Goal: Transaction & Acquisition: Obtain resource

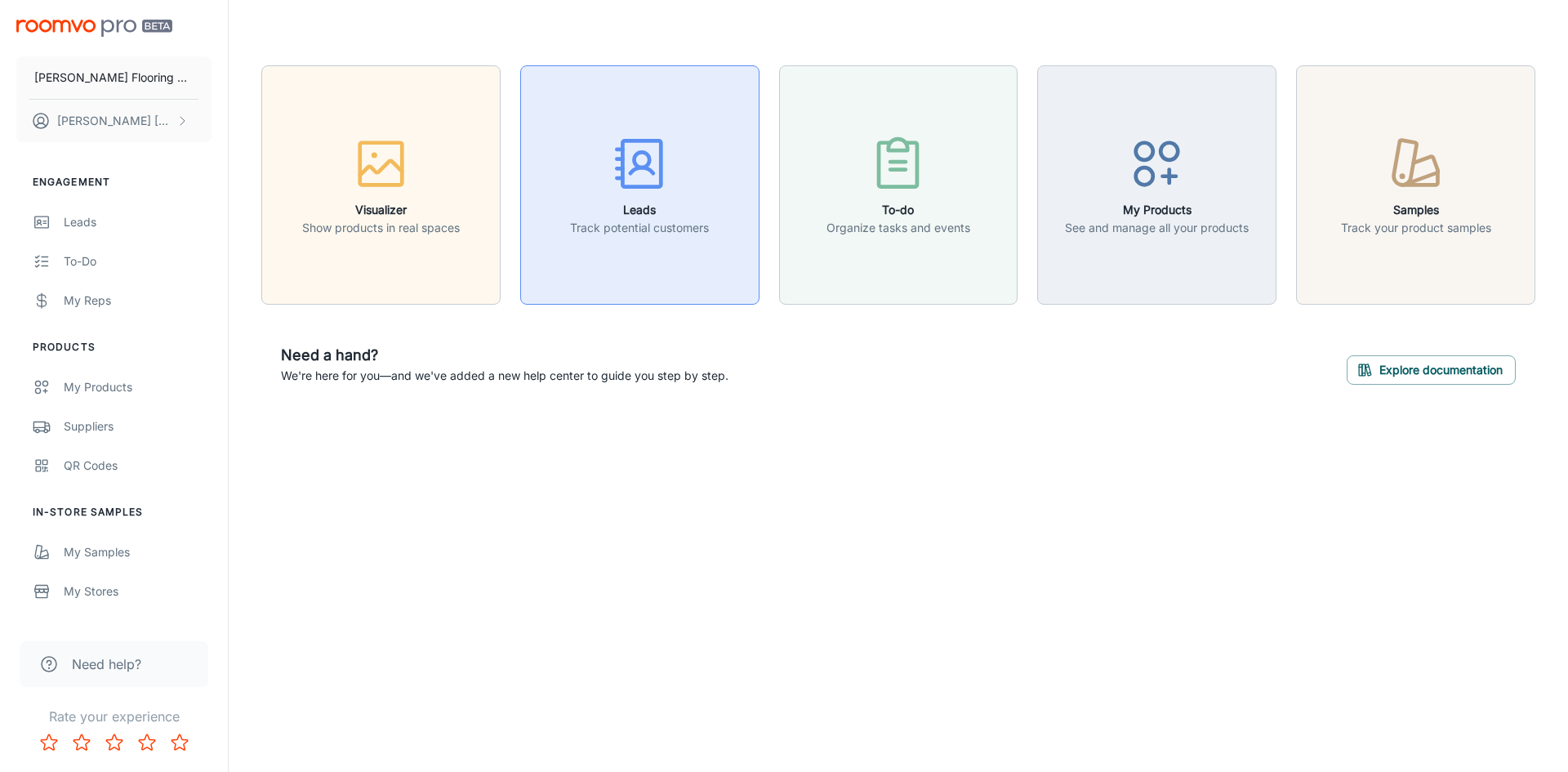
click at [645, 168] on icon "button" at bounding box center [641, 170] width 23 height 6
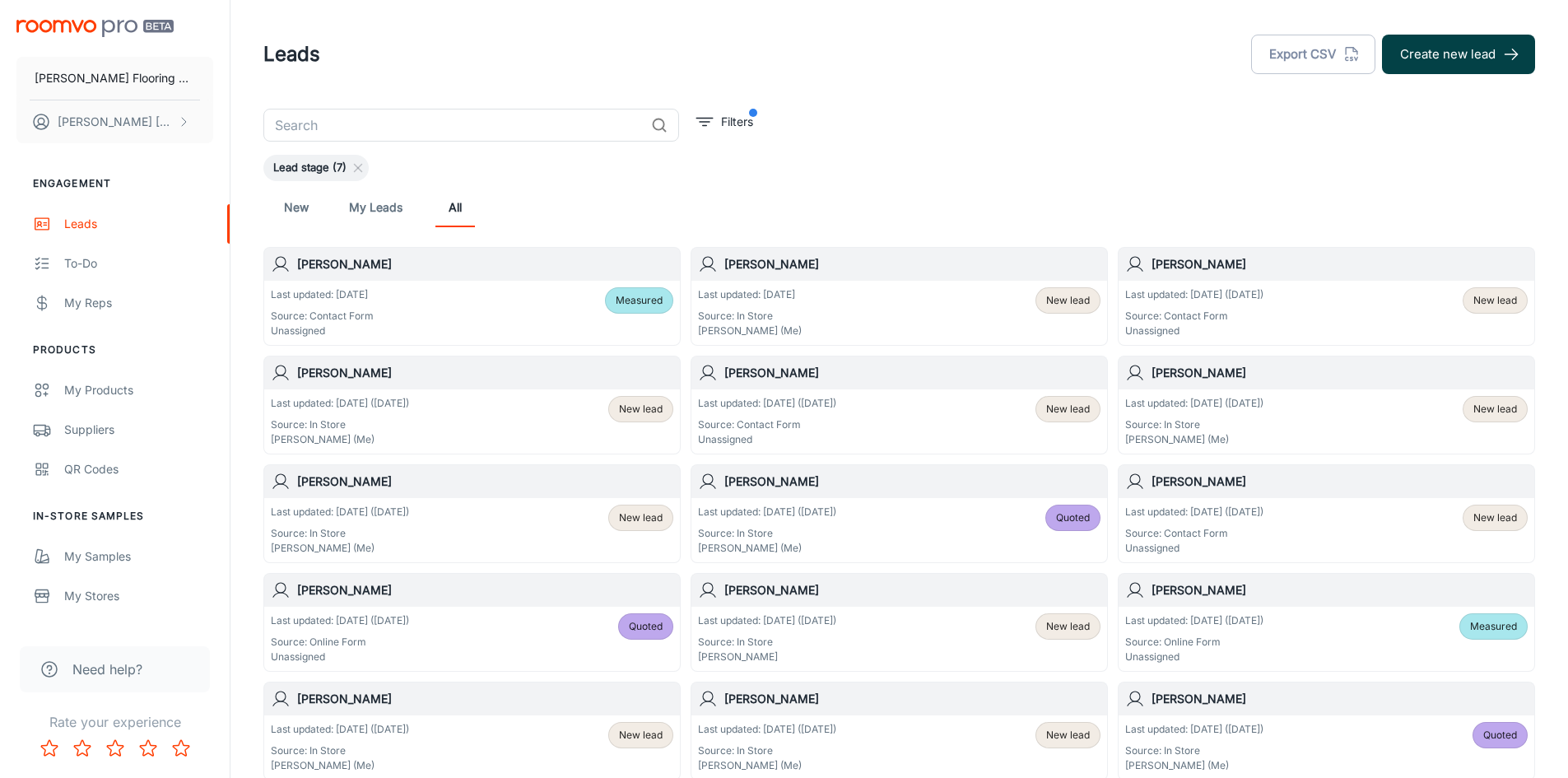
click at [1451, 53] on button "Create new lead" at bounding box center [1458, 55] width 154 height 40
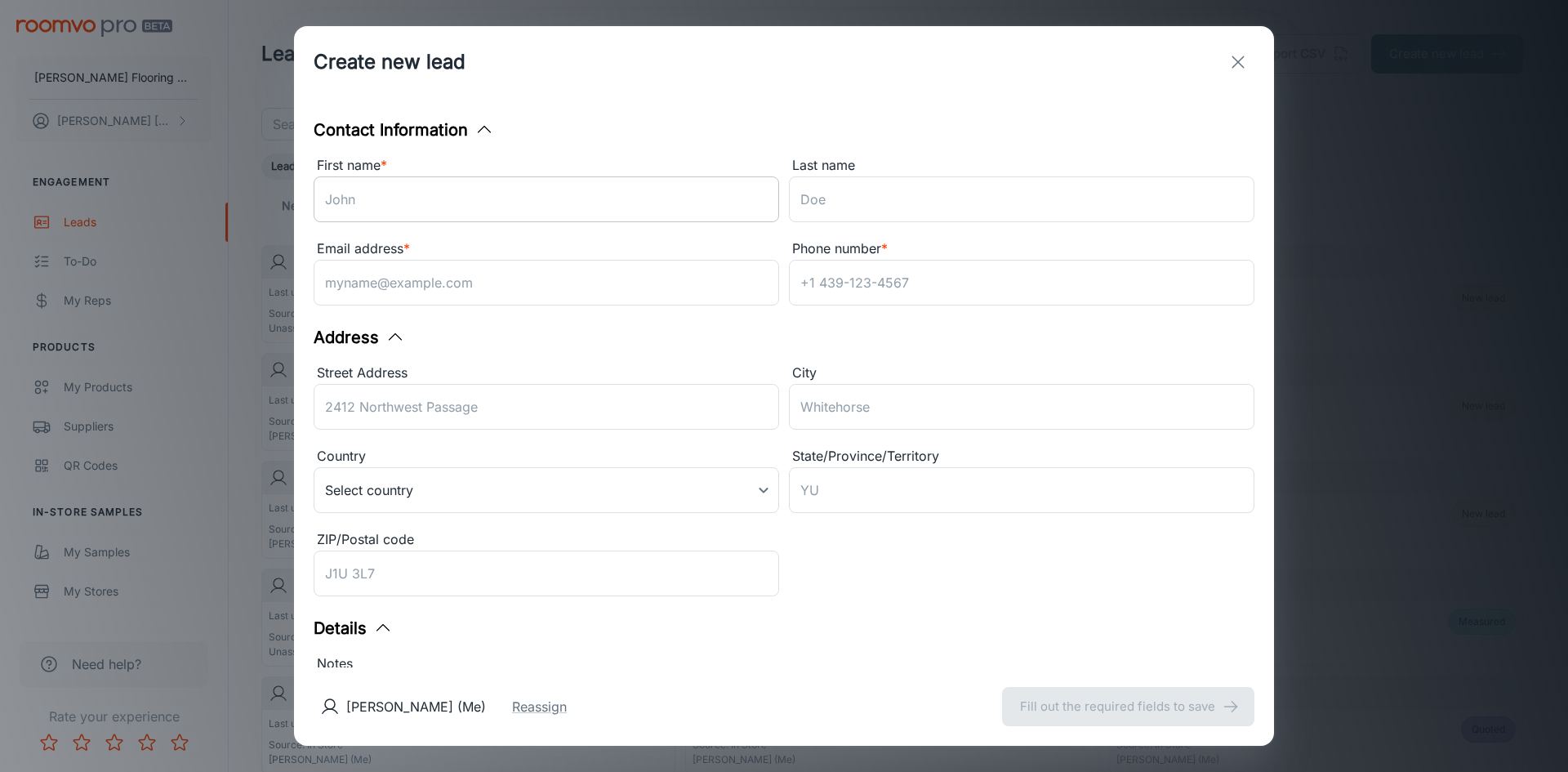
click at [412, 197] on input "First name *" at bounding box center [546, 199] width 466 height 46
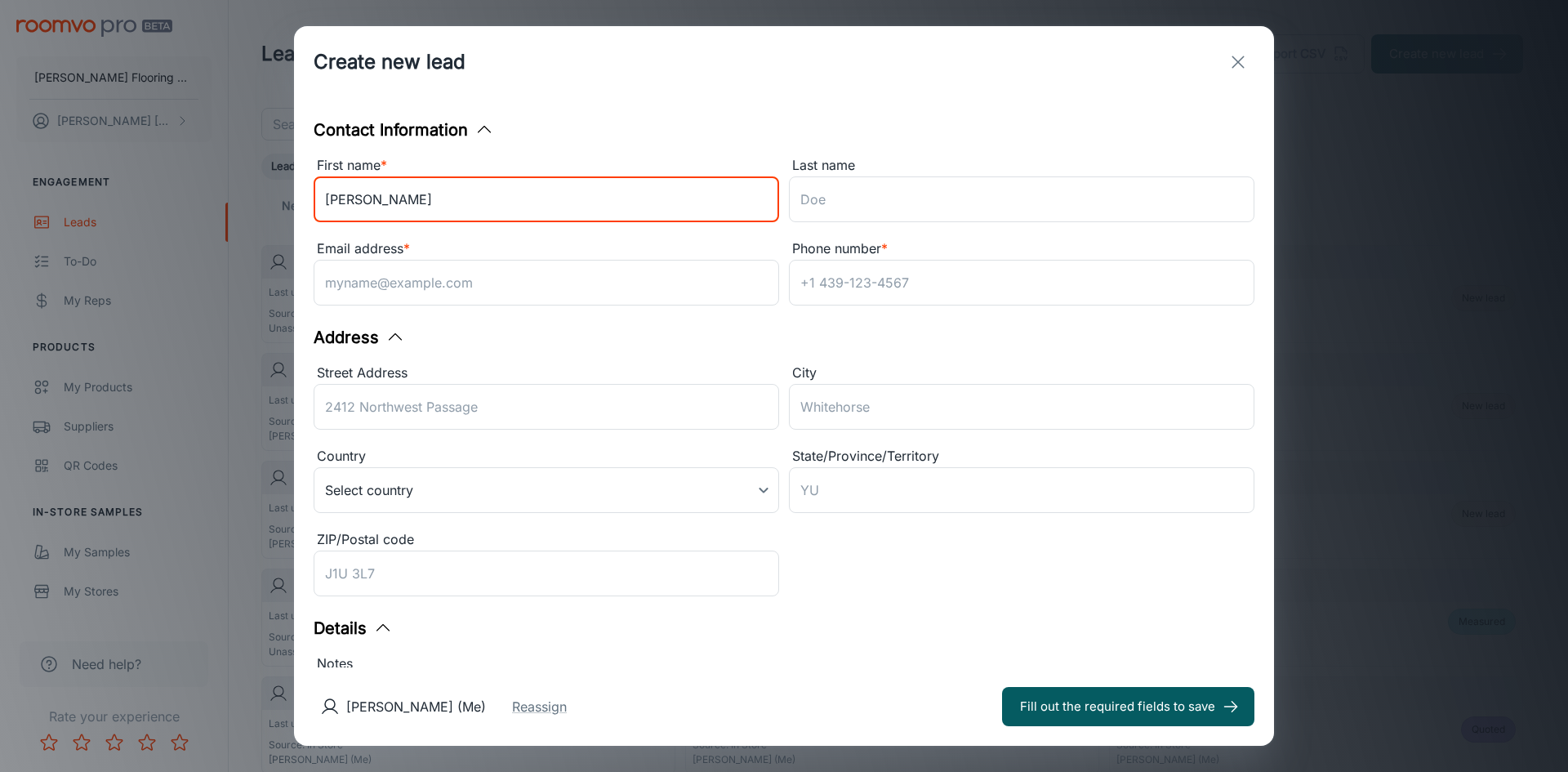
drag, startPoint x: 386, startPoint y: 205, endPoint x: 302, endPoint y: 223, distance: 85.9
click at [302, 223] on div "Contact Information First name * Cormier ​ Last name ​ Email address * ​ Phone …" at bounding box center [784, 382] width 980 height 569
type input "Paul/Gail"
click at [892, 200] on input "Last name" at bounding box center [1022, 199] width 466 height 46
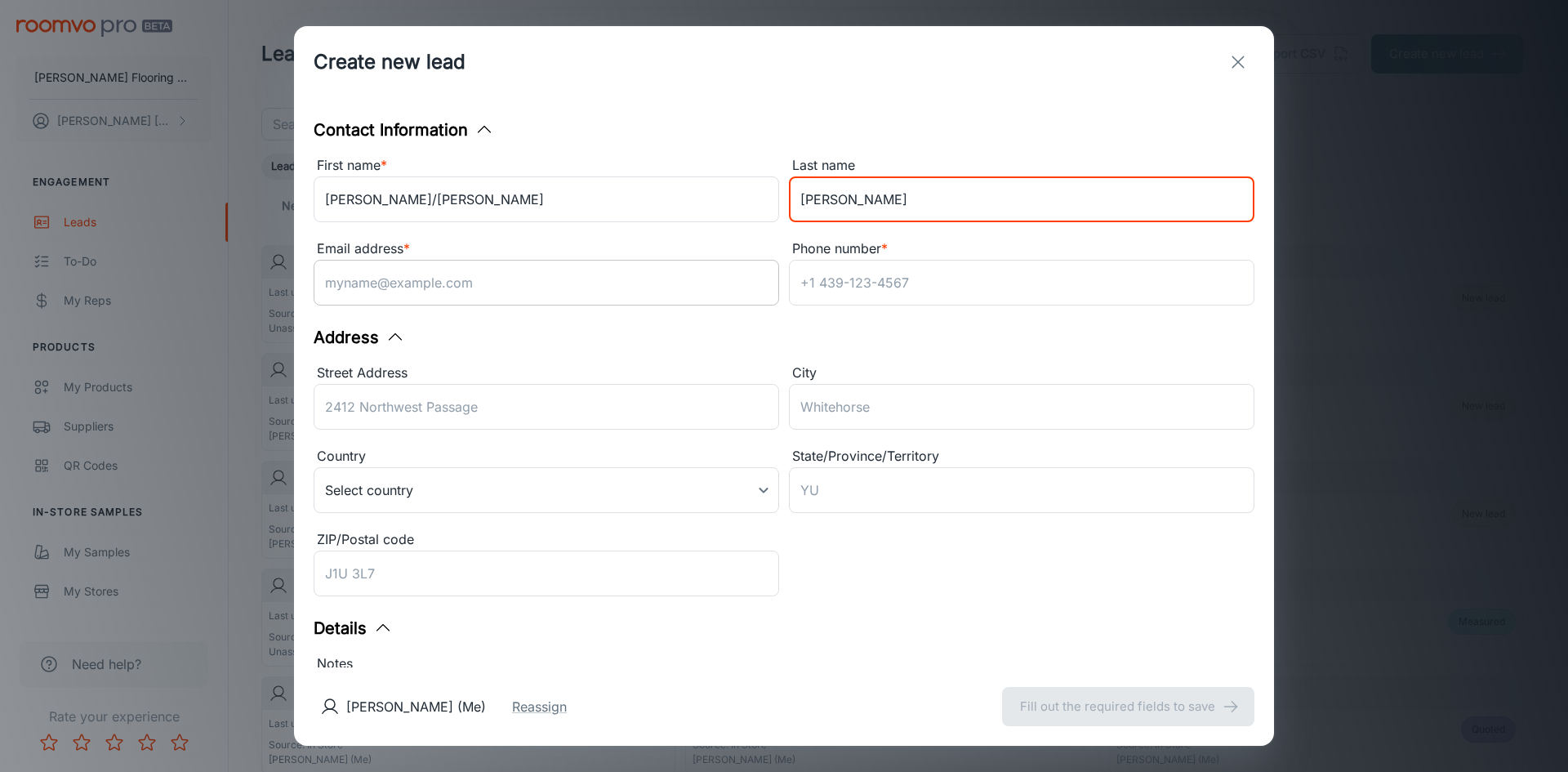
type input "Cormier"
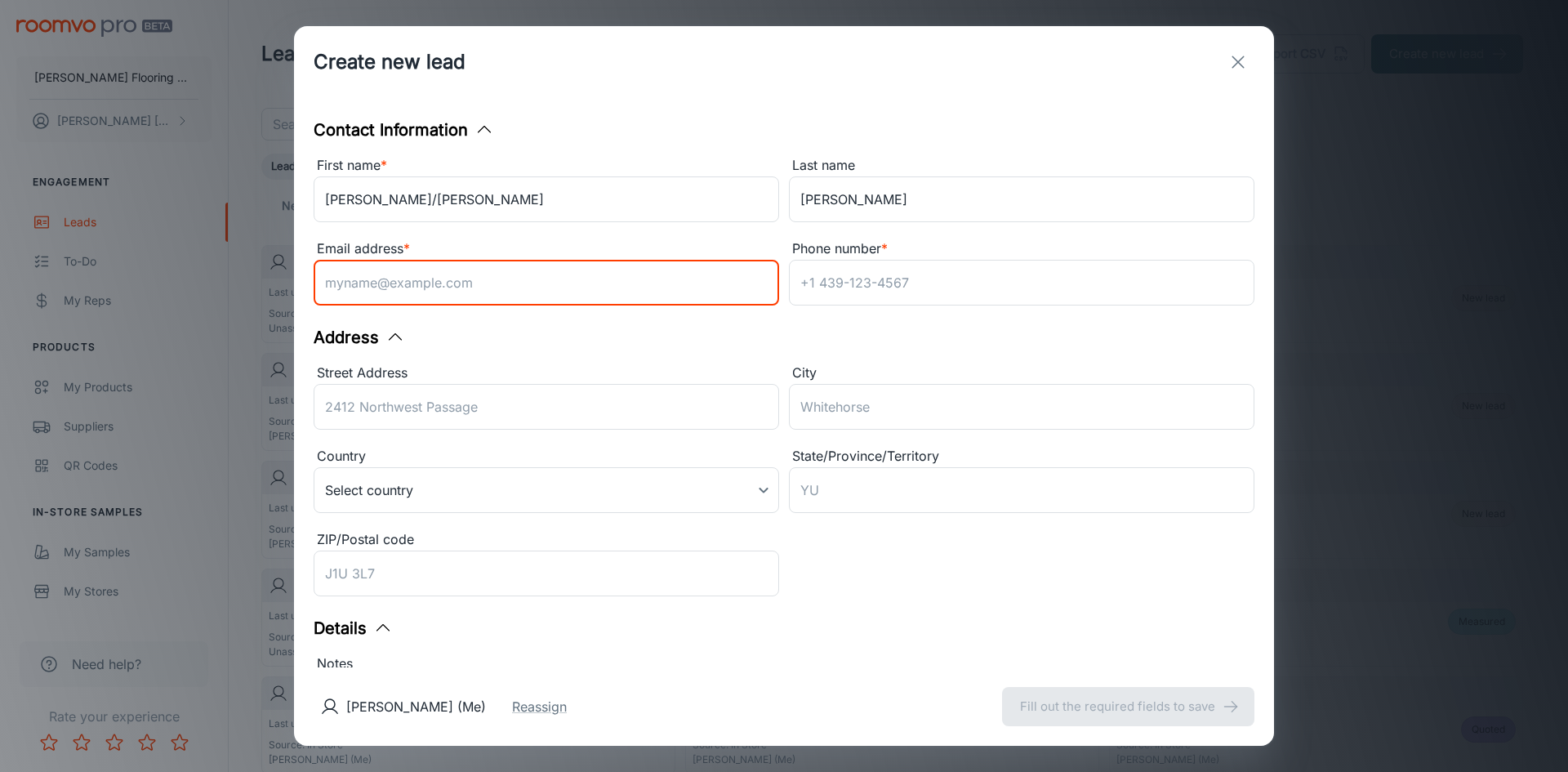
click at [460, 280] on input "Email address *" at bounding box center [546, 282] width 466 height 46
type input "[EMAIL_ADDRESS][DOMAIN_NAME]"
click at [813, 281] on input "Phone number *" at bounding box center [1022, 282] width 466 height 46
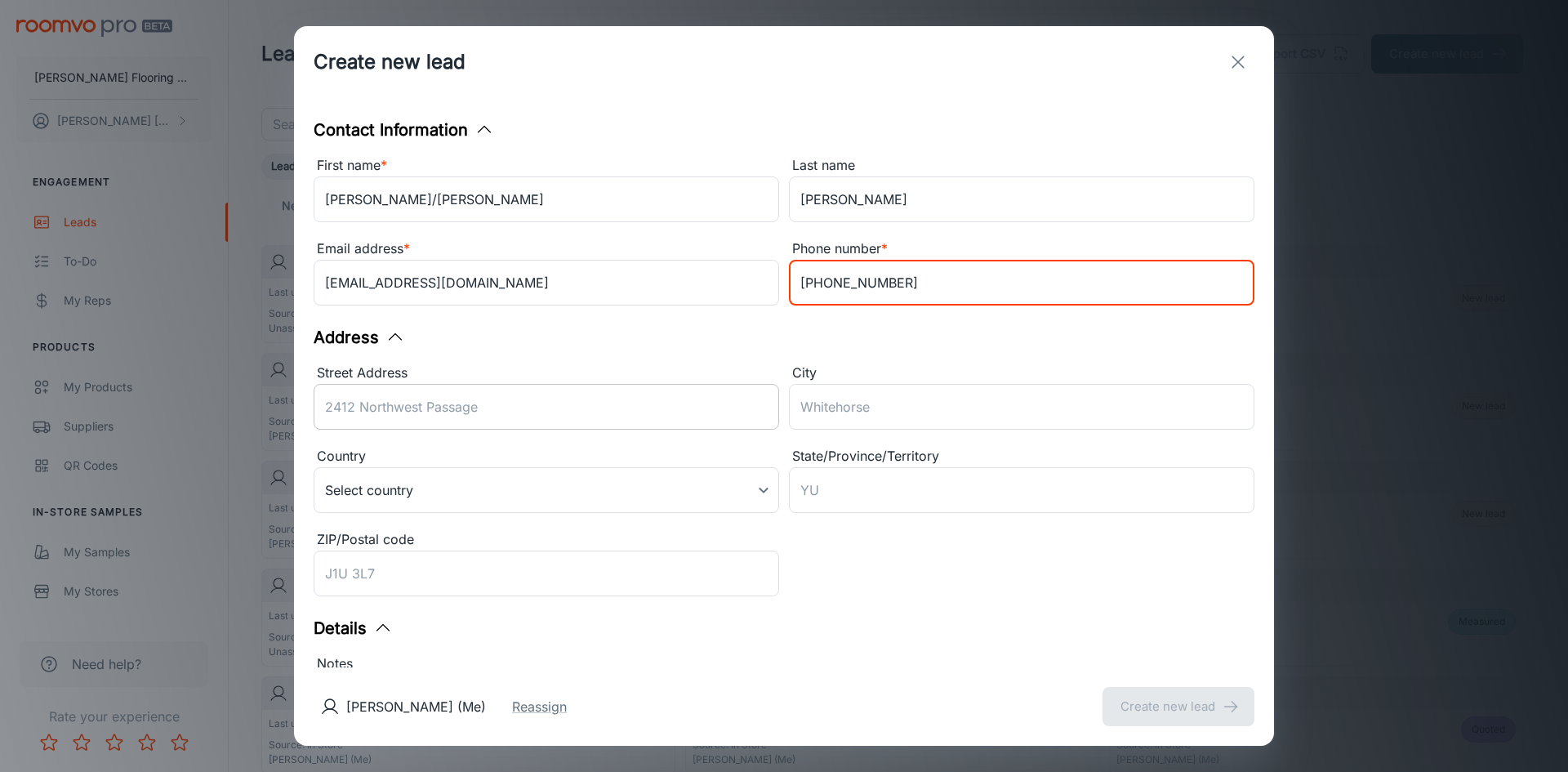
type input "[PHONE_NUMBER]"
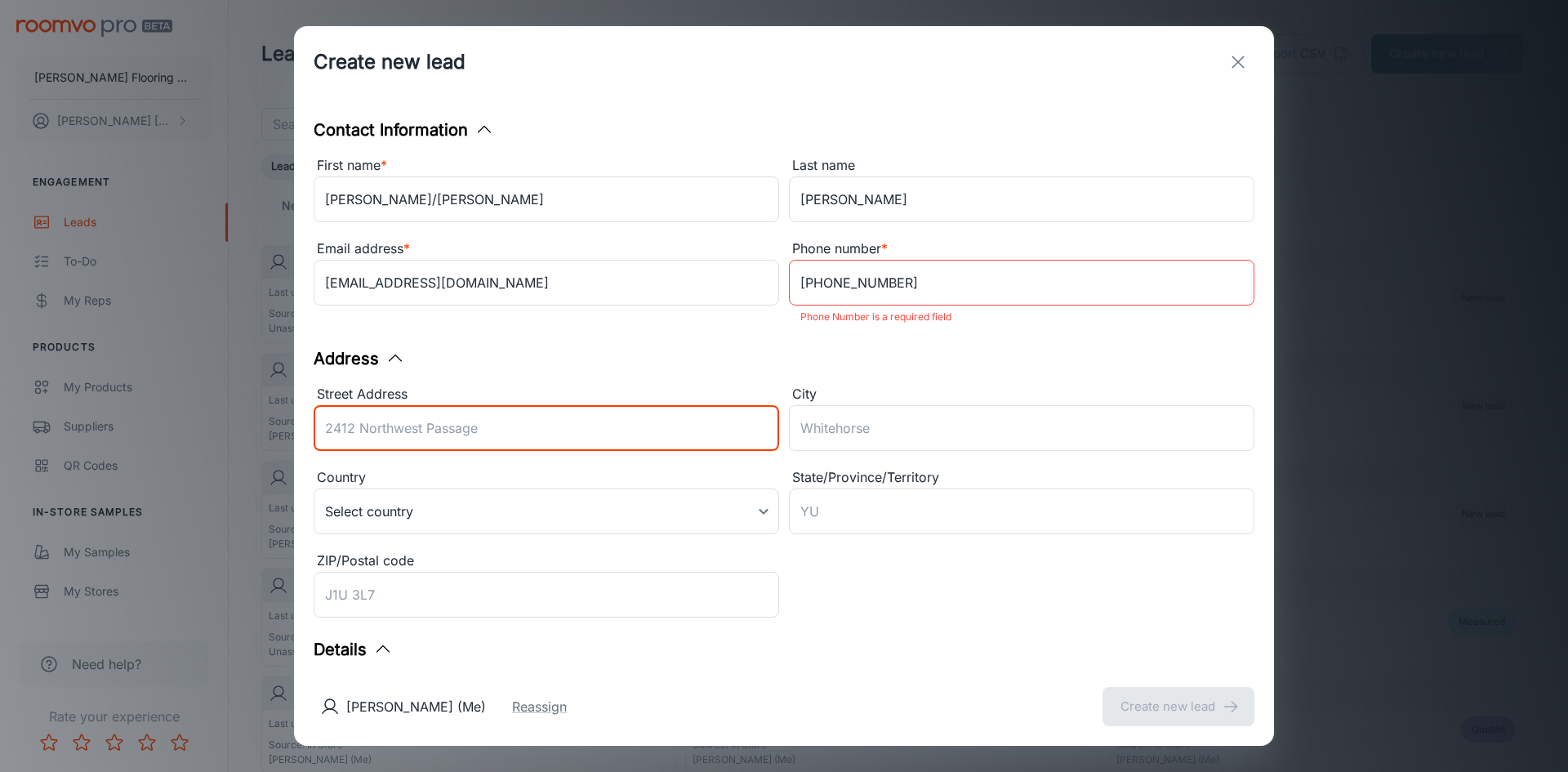
click at [367, 406] on input "Street Address" at bounding box center [546, 428] width 466 height 46
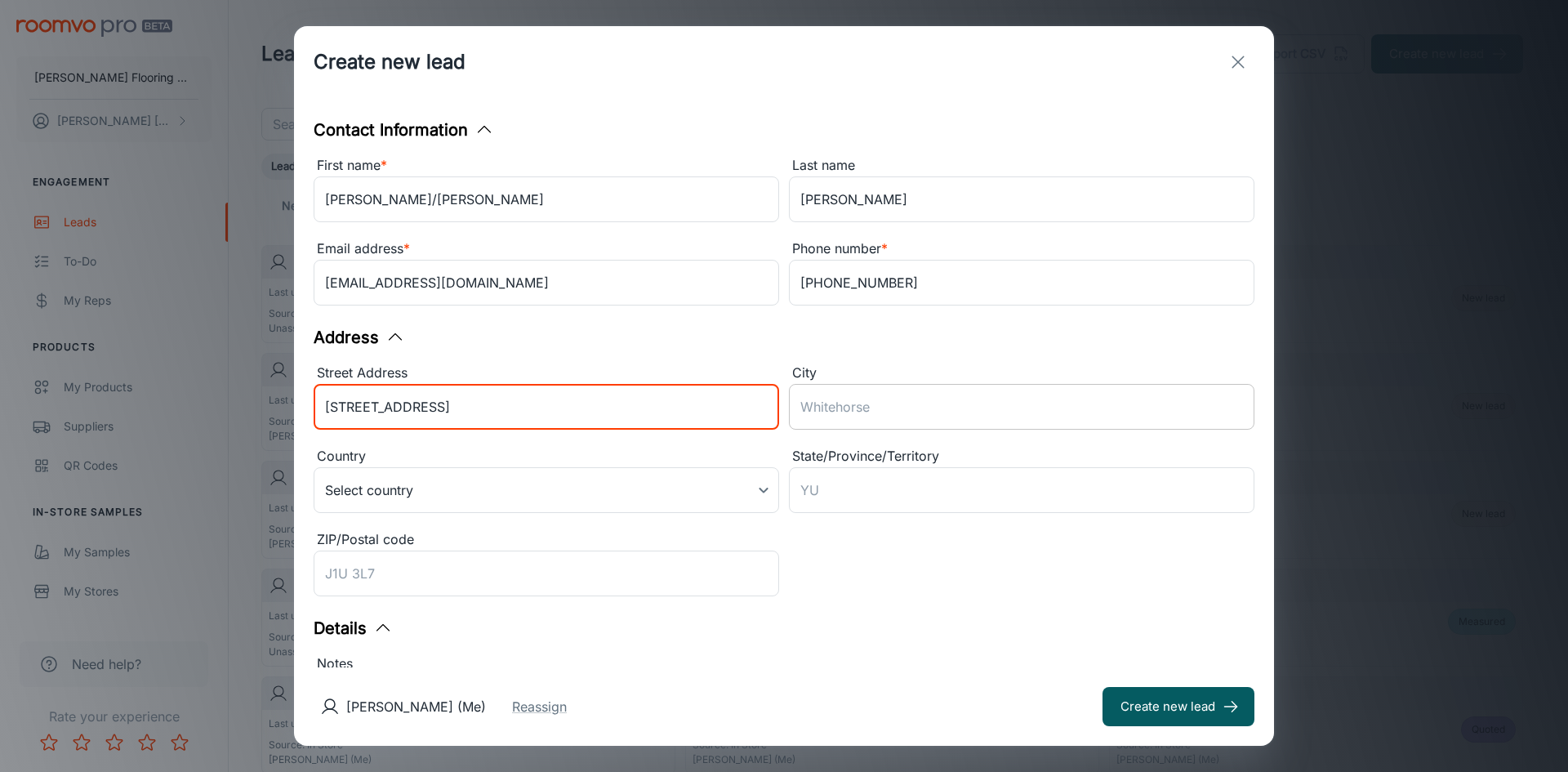
type input "94 Glenwood St"
click at [813, 399] on input "City" at bounding box center [1022, 406] width 466 height 46
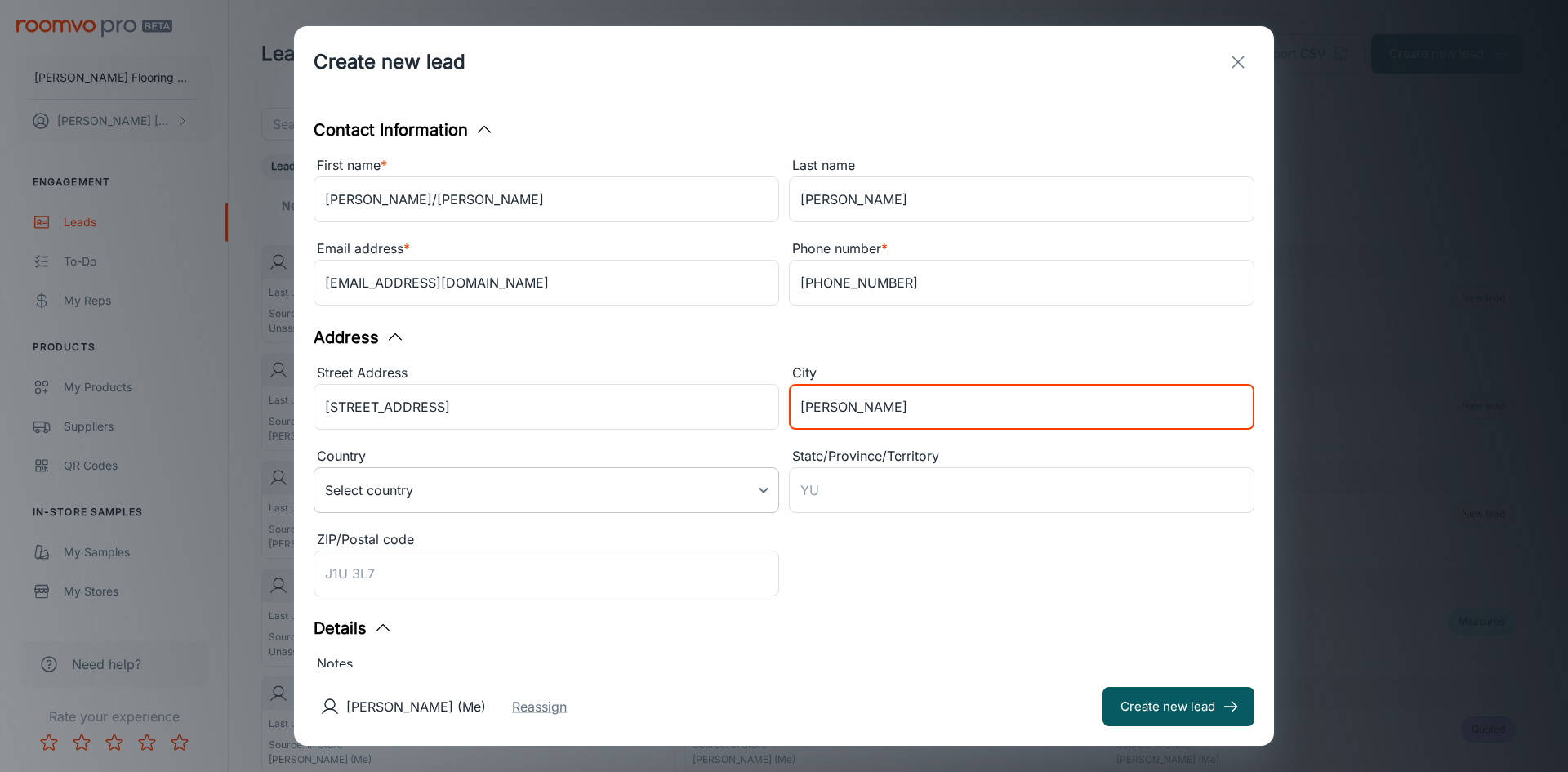
type input "Gardner"
click at [759, 490] on body "Horrigan Flooring Center Karen Lemire Engagement Leads To-do My Reps Products M…" at bounding box center [784, 386] width 1568 height 772
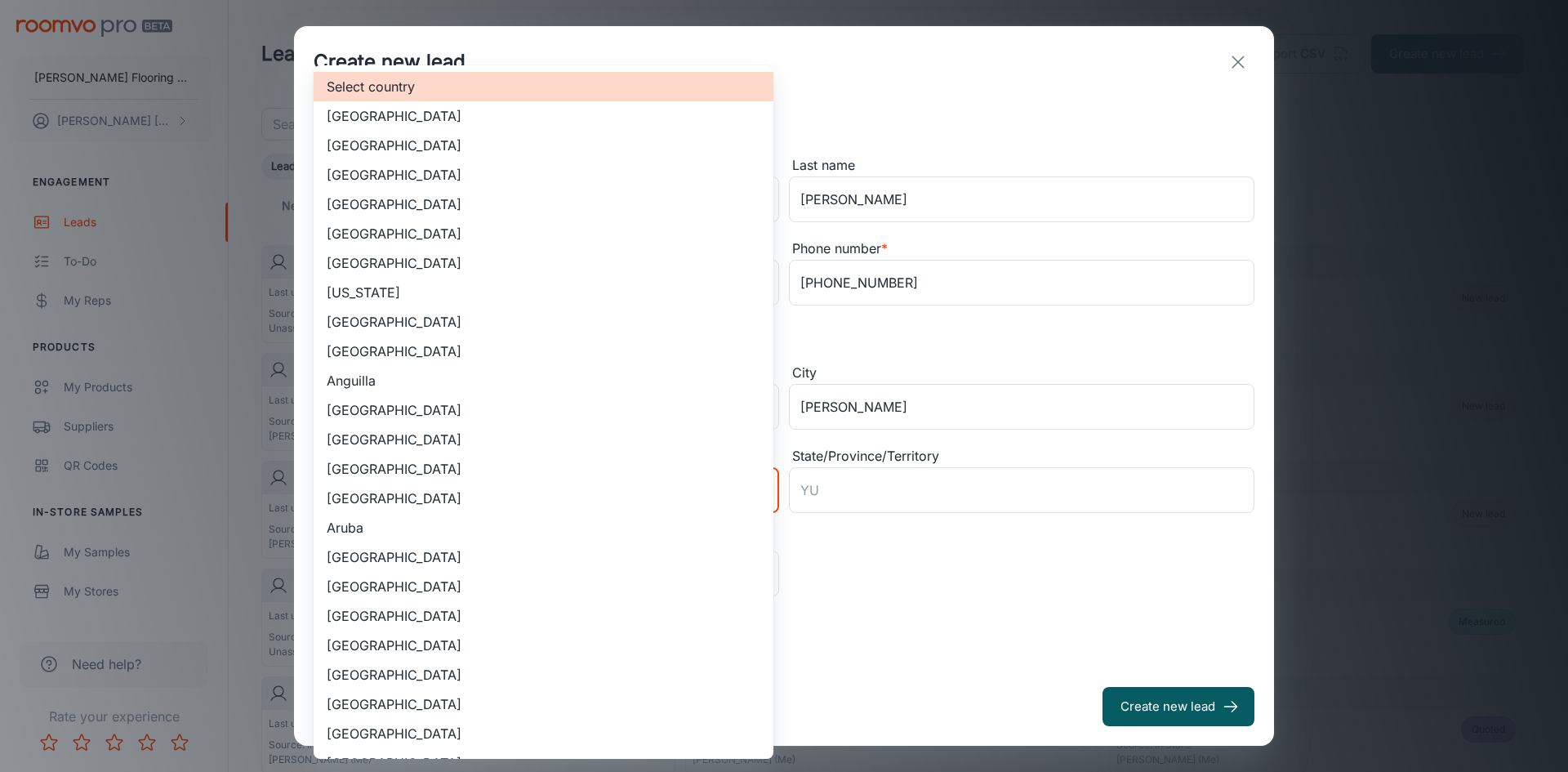
click at [483, 137] on li "United States of America" at bounding box center [543, 145] width 460 height 29
type input "US"
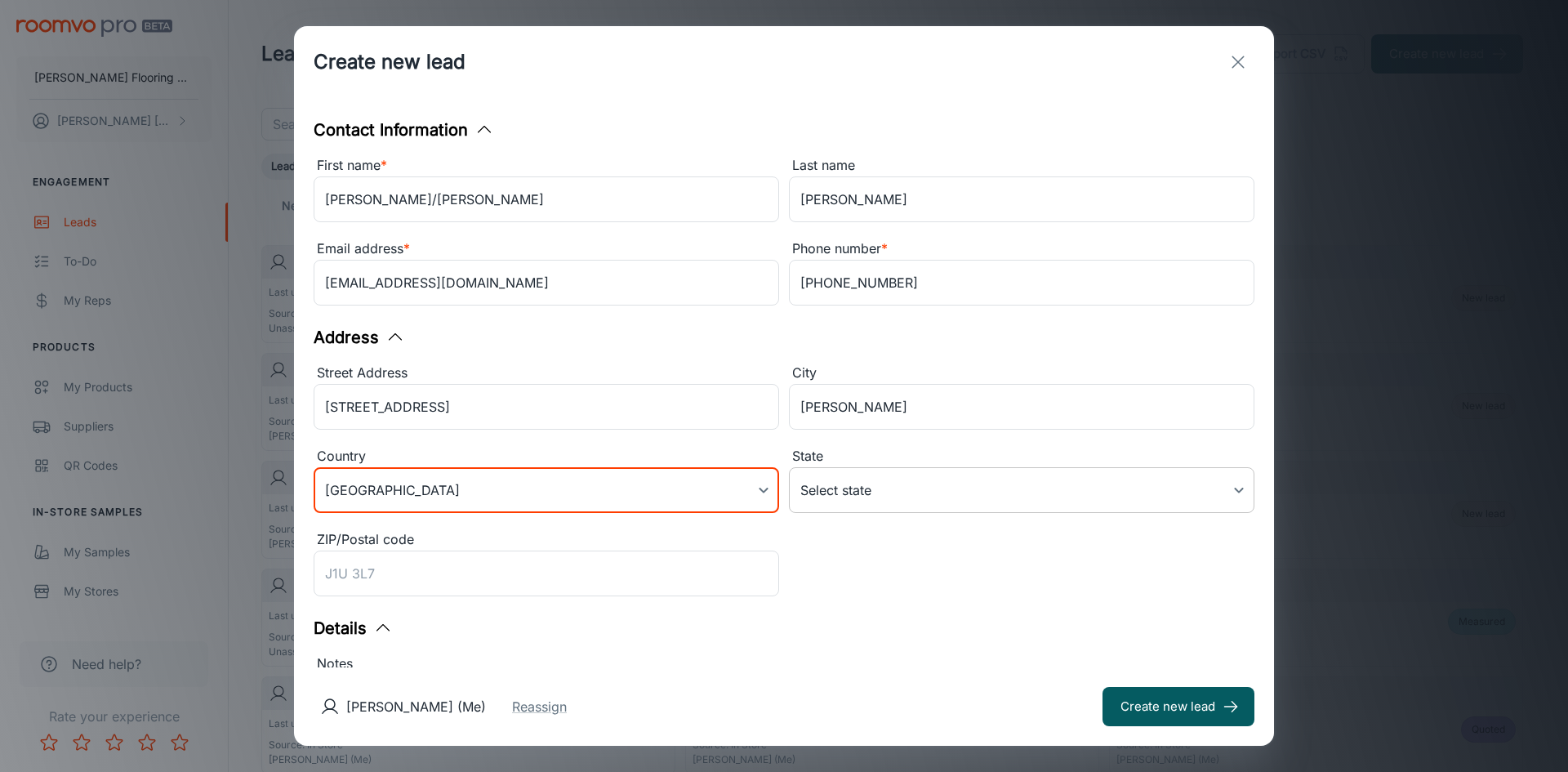
click at [1001, 488] on body "Horrigan Flooring Center Karen Lemire Engagement Leads To-do My Reps Products M…" at bounding box center [784, 386] width 1568 height 772
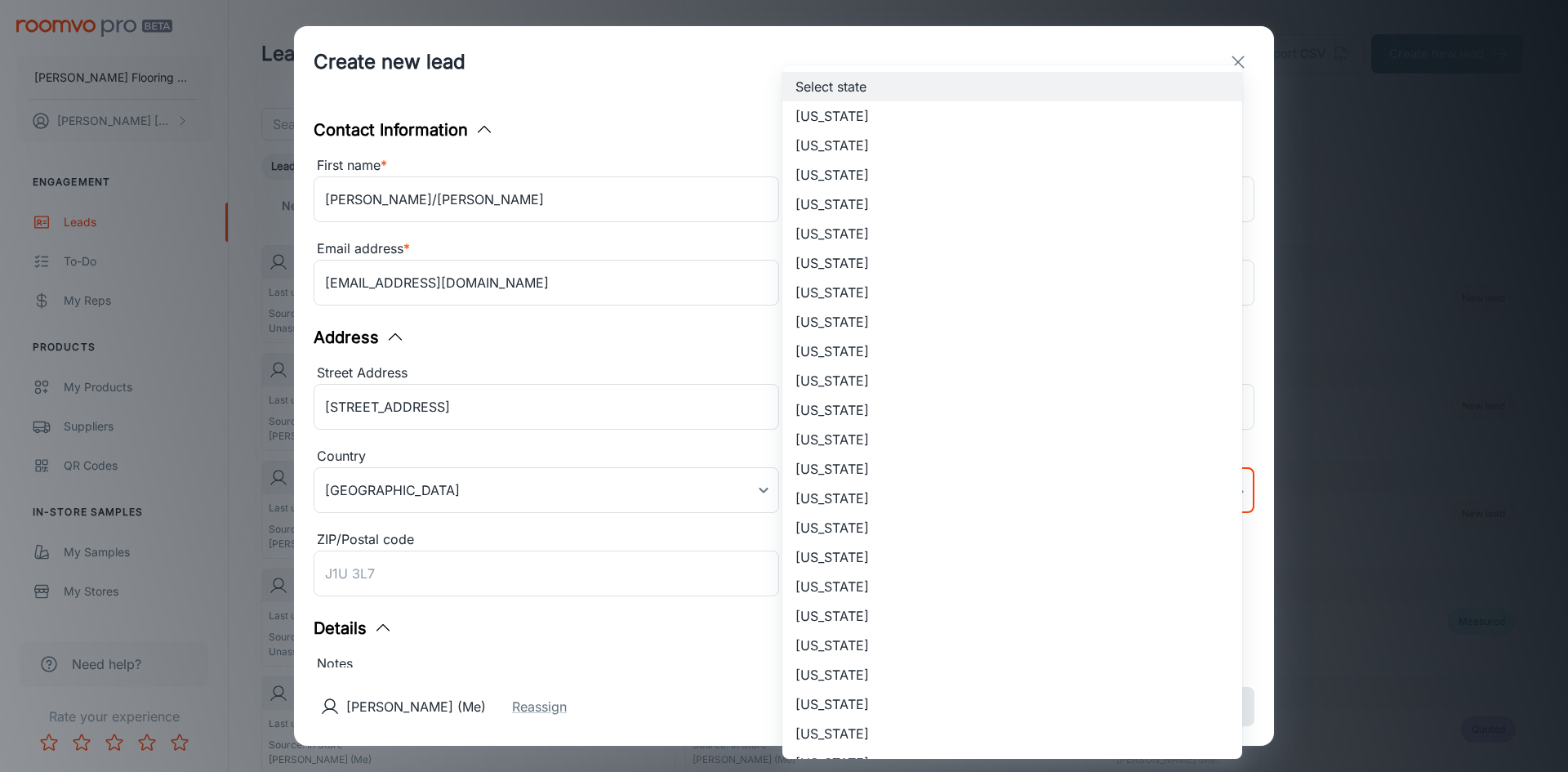
click at [872, 731] on li "Massachusetts" at bounding box center [1012, 733] width 460 height 29
type input "Massachusetts"
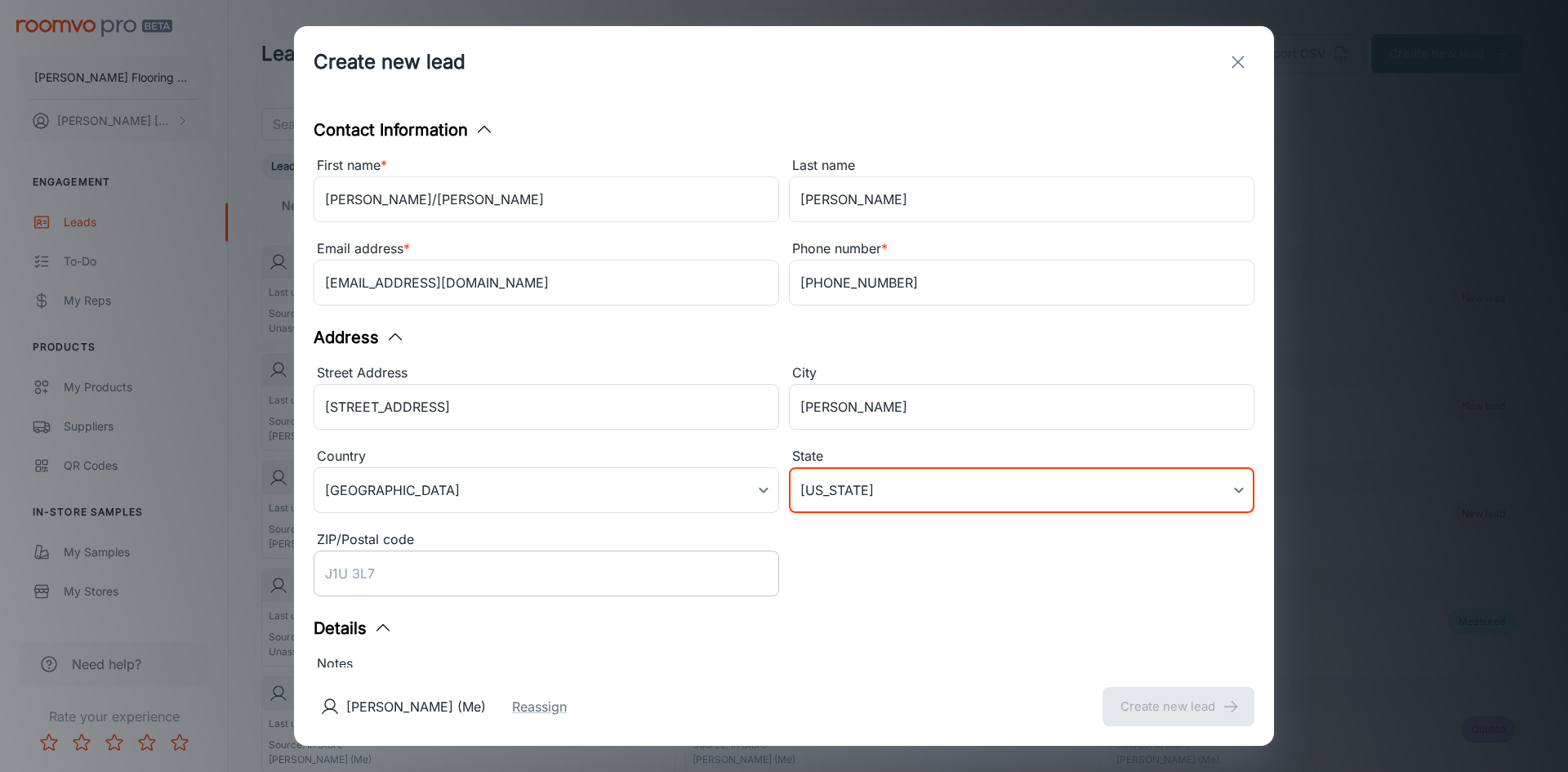
click at [402, 574] on input "ZIP/Postal code" at bounding box center [546, 573] width 466 height 46
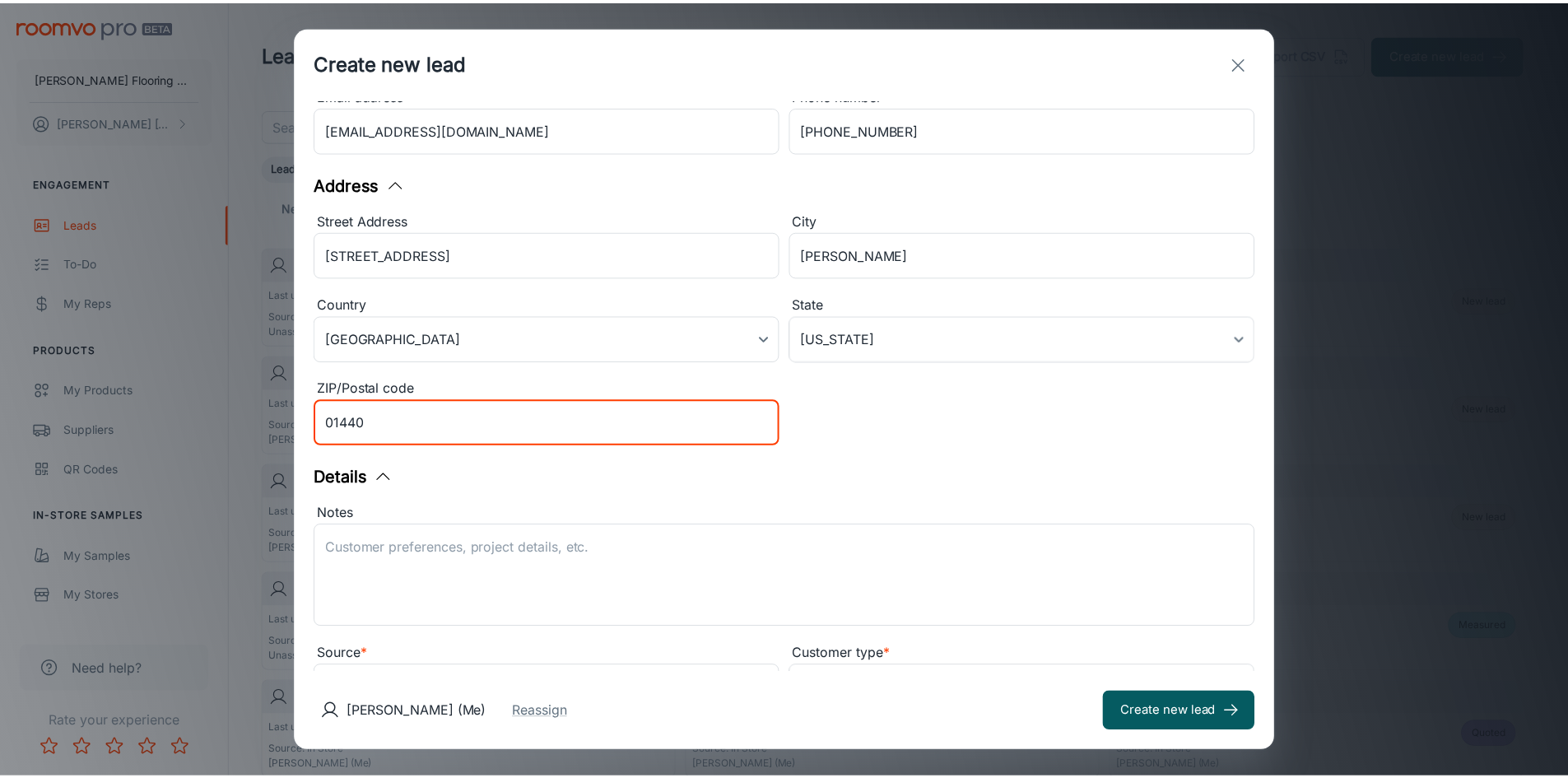
scroll to position [234, 0]
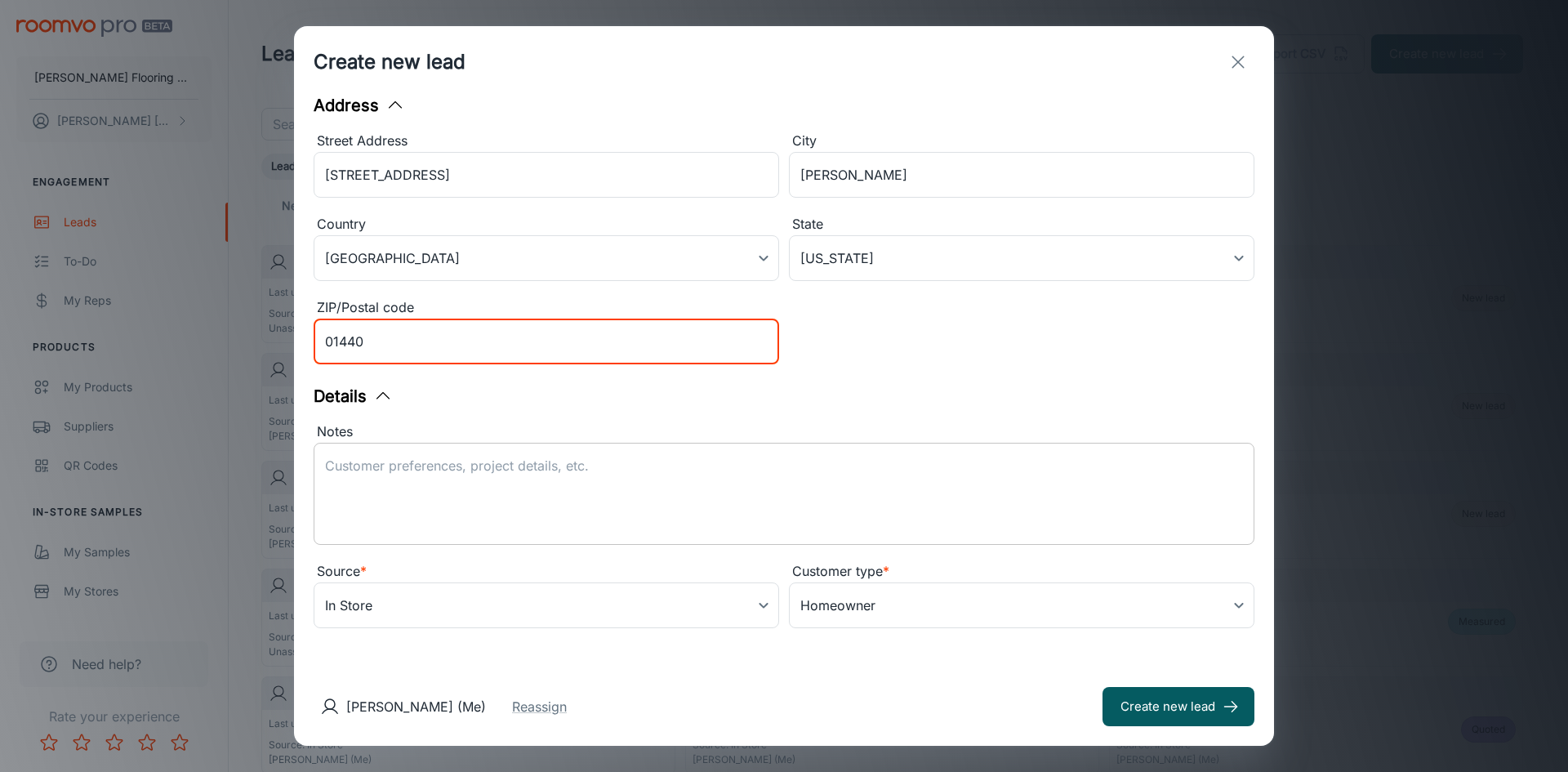
type input "01440"
click at [335, 467] on textarea "Notes" at bounding box center [784, 493] width 918 height 75
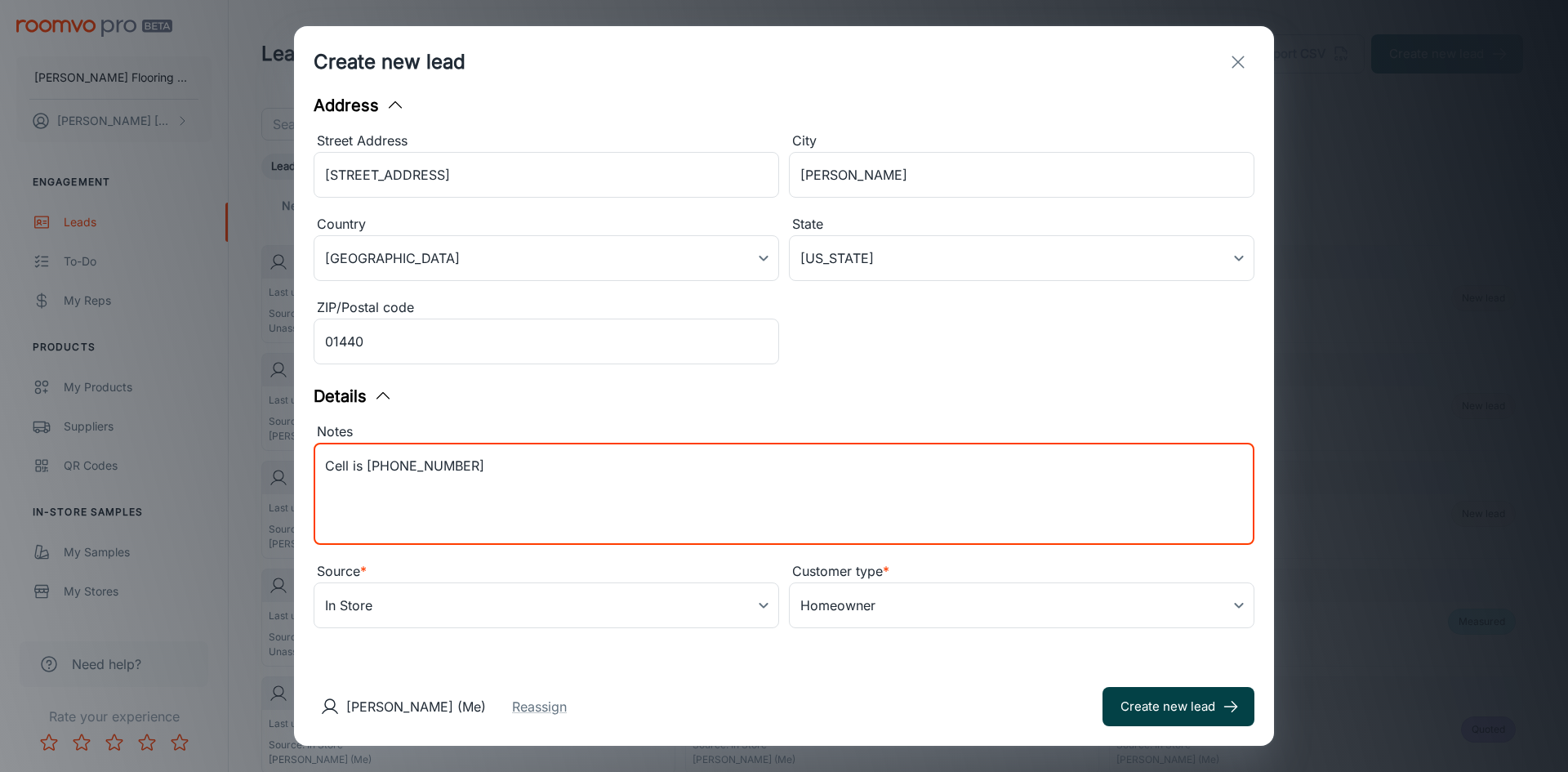
type textarea "Cell is 978-89-3318"
click at [1188, 712] on button "Create new lead" at bounding box center [1178, 707] width 152 height 40
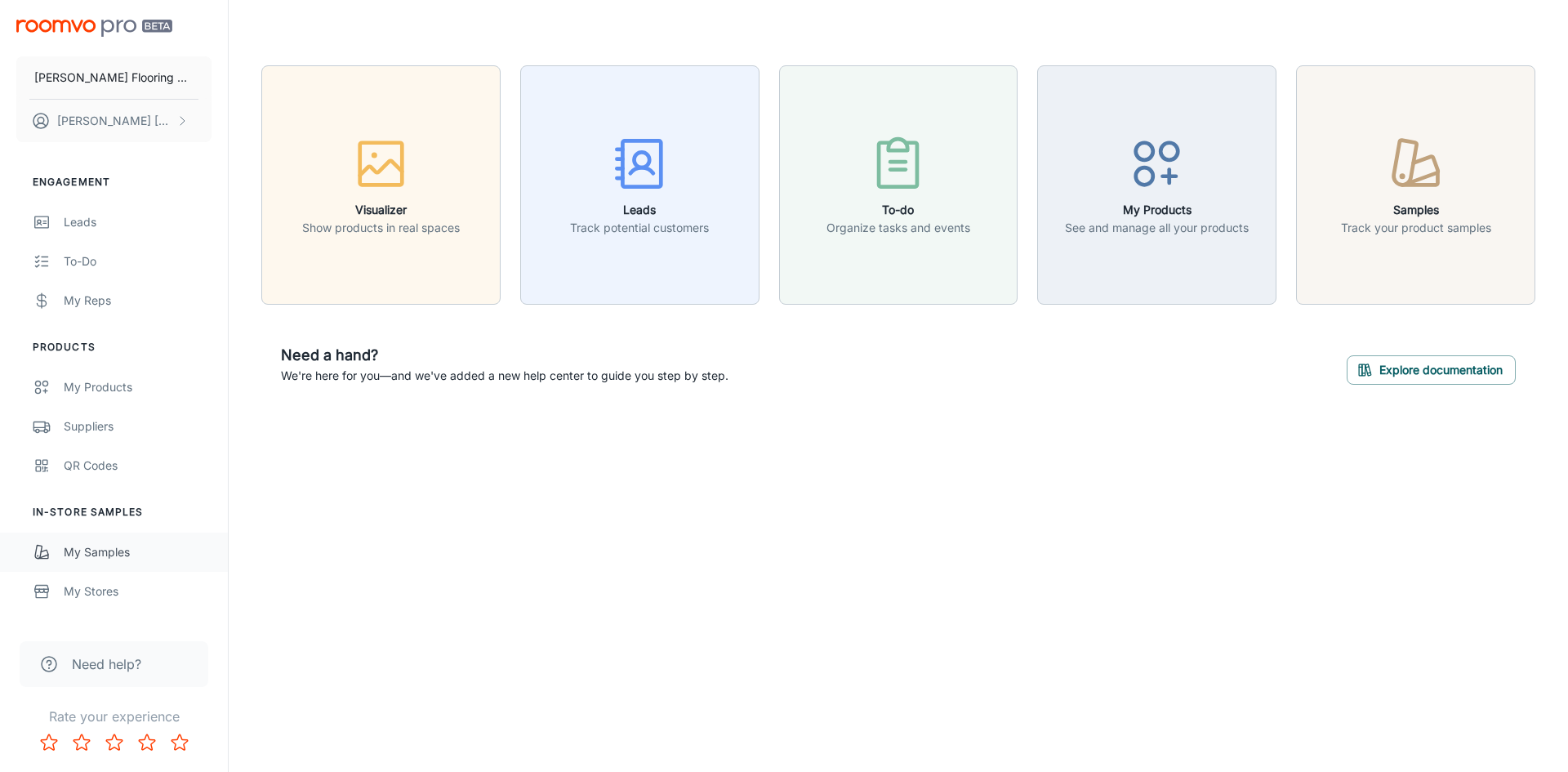
click at [118, 553] on div "My Samples" at bounding box center [138, 552] width 148 height 18
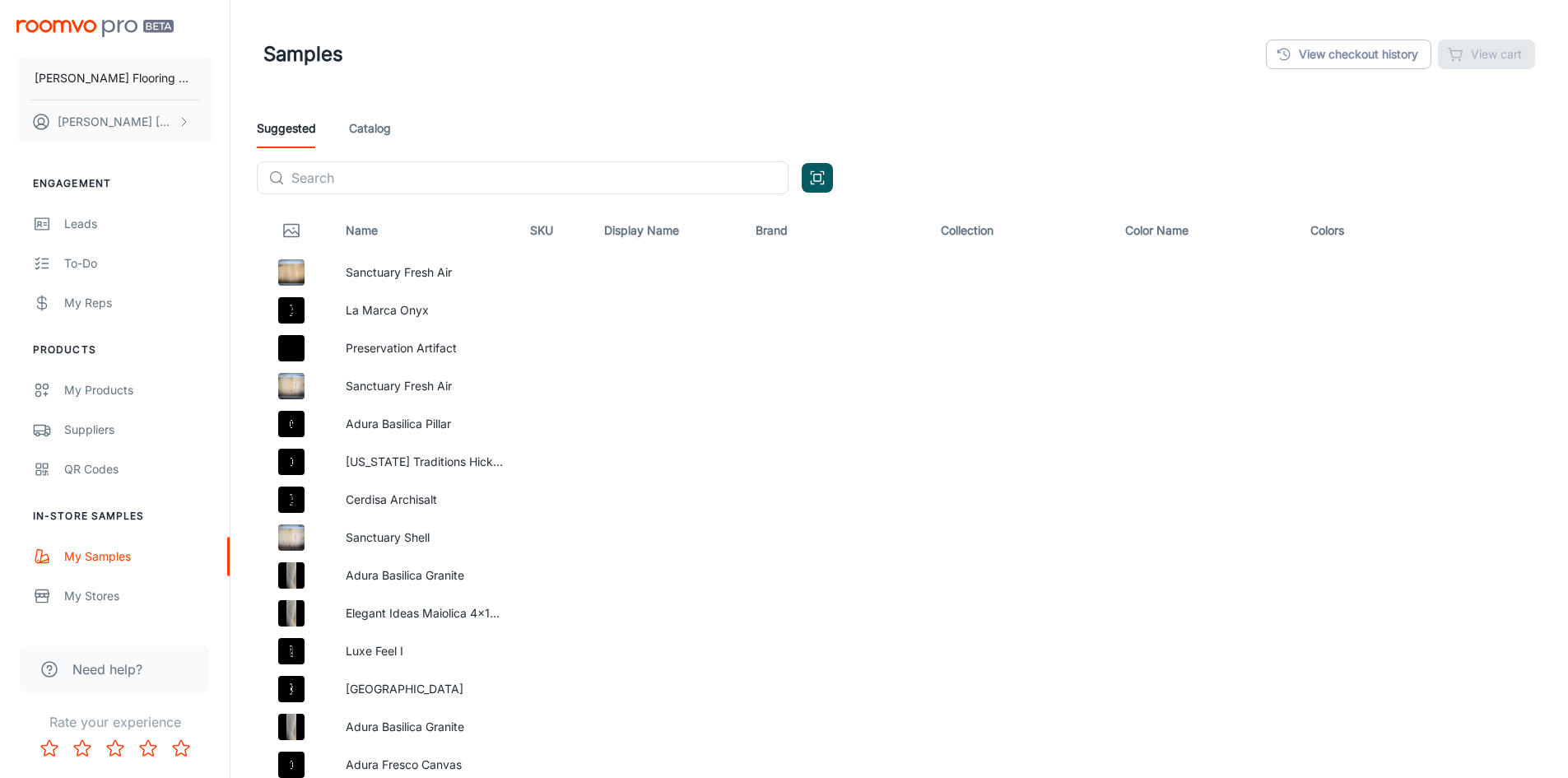
click at [372, 133] on link "Catalog" at bounding box center [369, 128] width 42 height 40
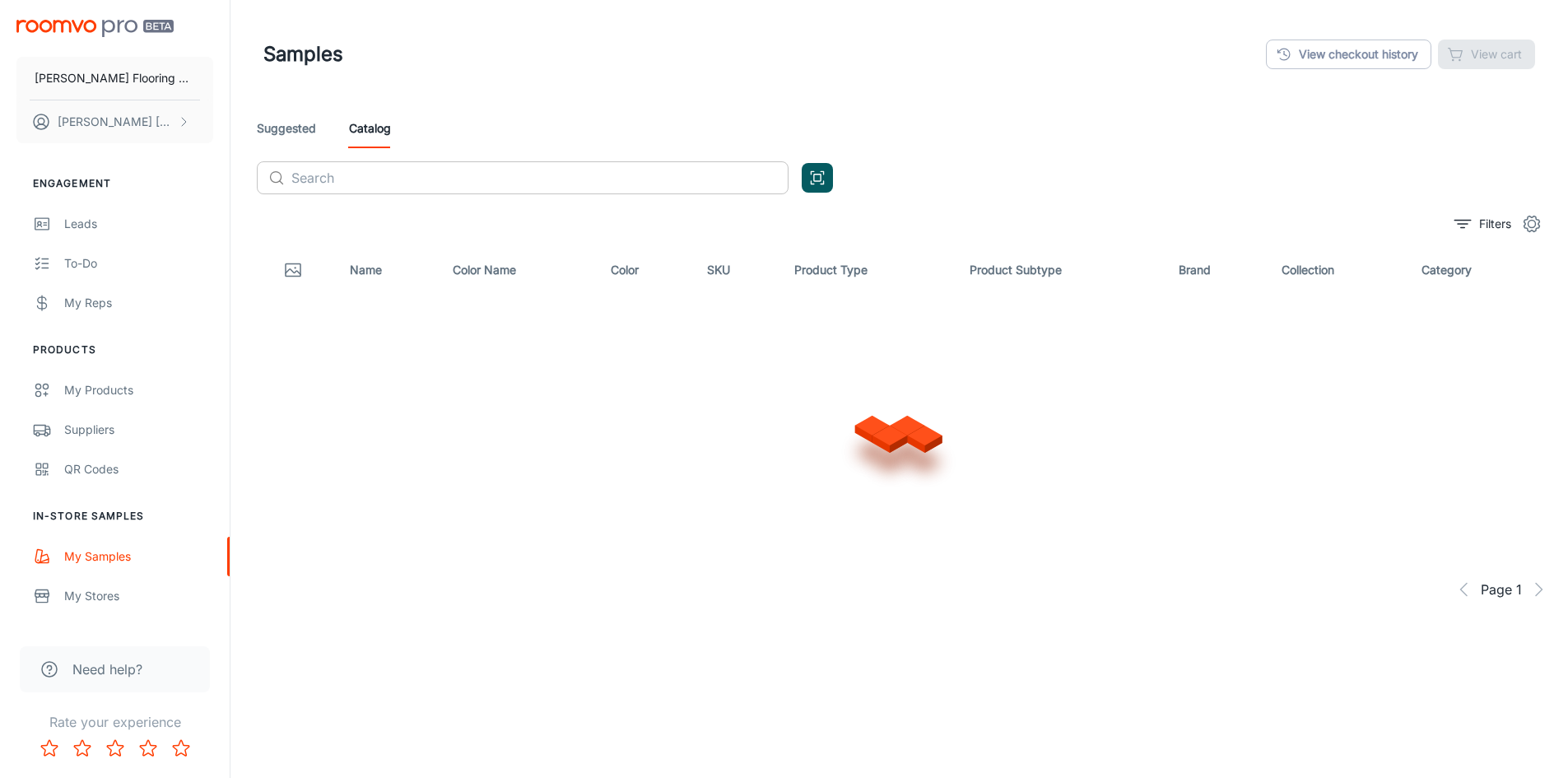
click at [354, 179] on input "text" at bounding box center [539, 178] width 497 height 33
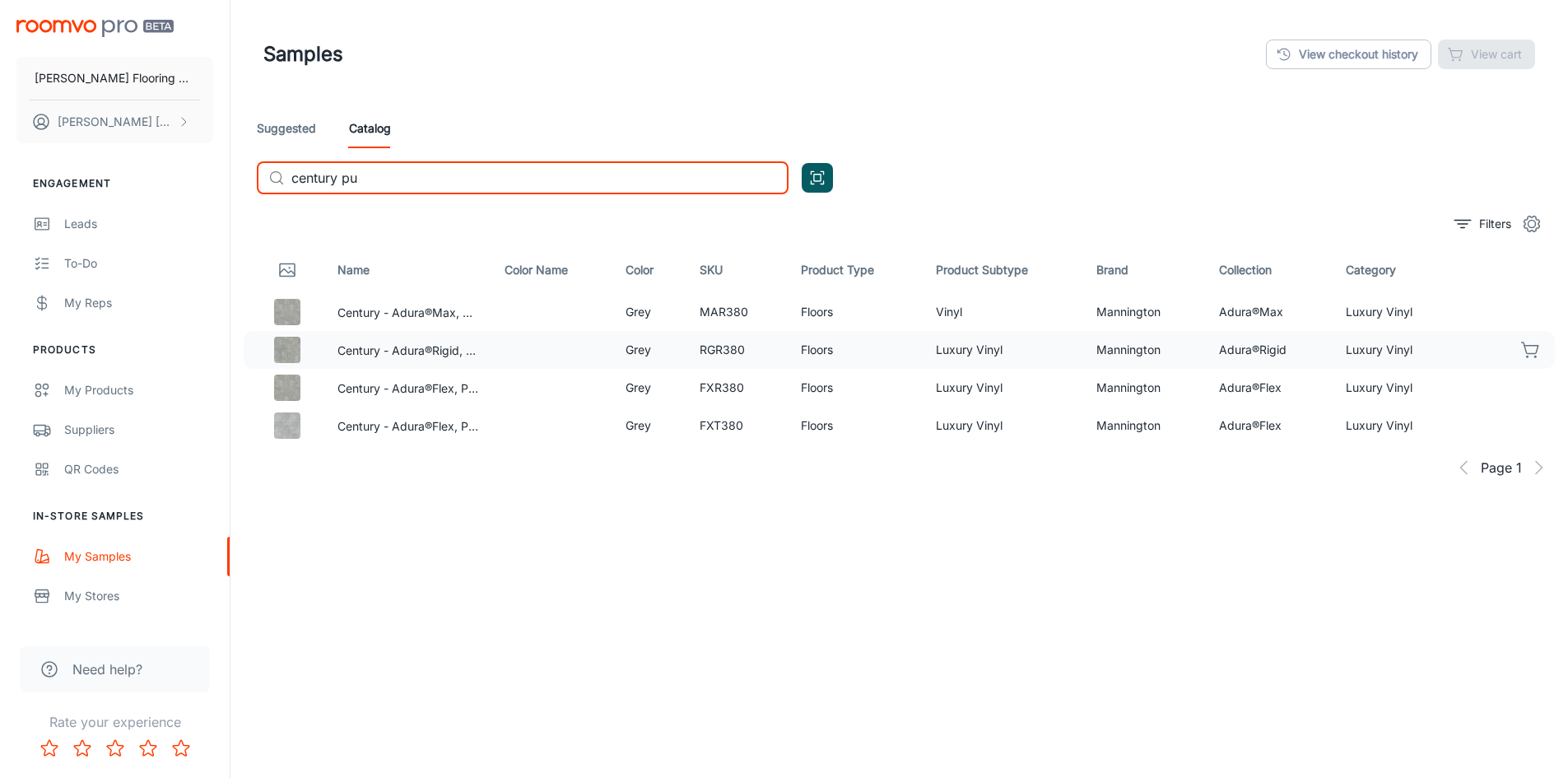
click at [1532, 343] on icon "button" at bounding box center [1531, 350] width 20 height 20
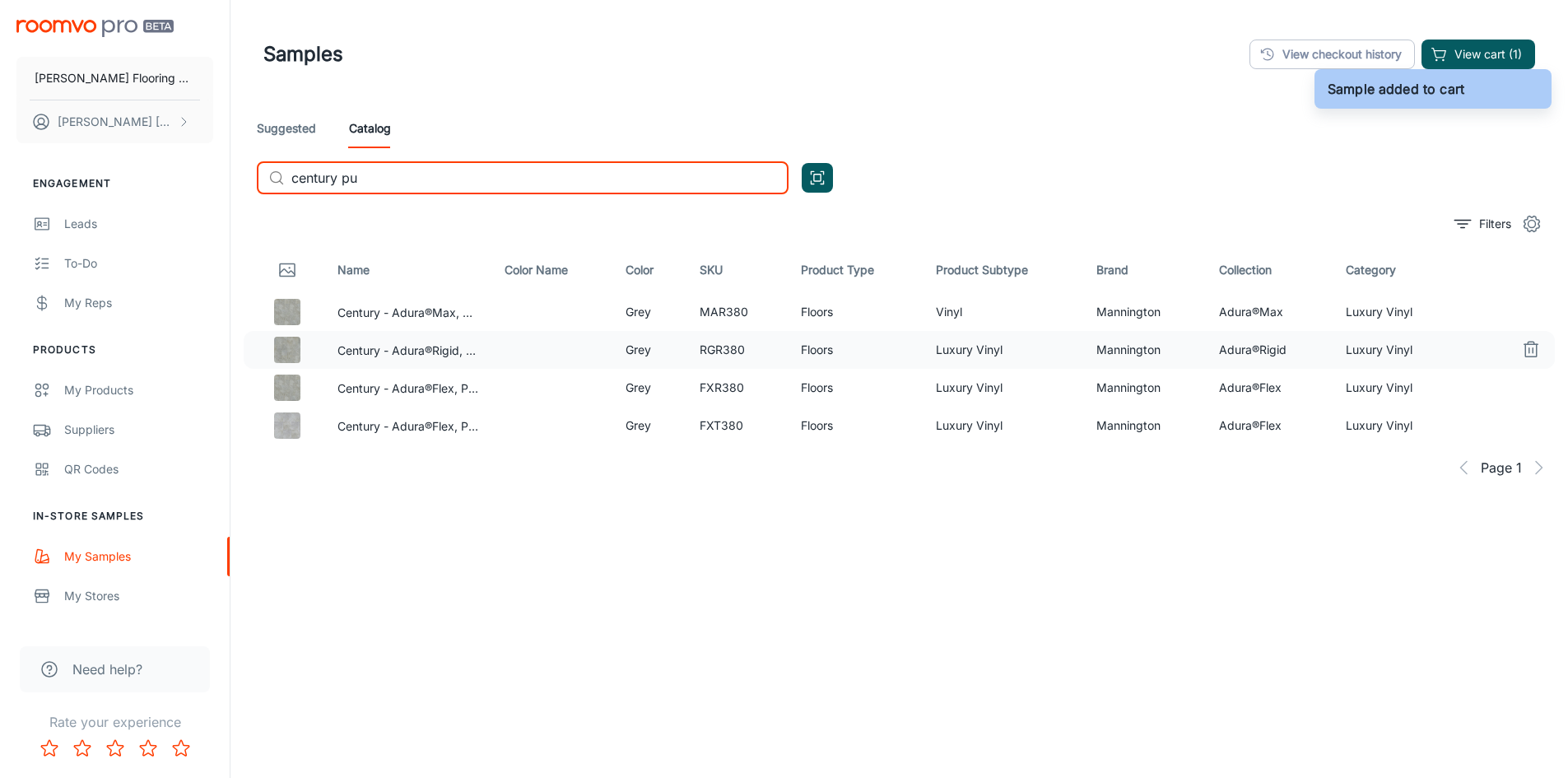
drag, startPoint x: 389, startPoint y: 172, endPoint x: 278, endPoint y: 182, distance: 111.4
click at [278, 182] on div "​ century pu ​" at bounding box center [522, 178] width 532 height 33
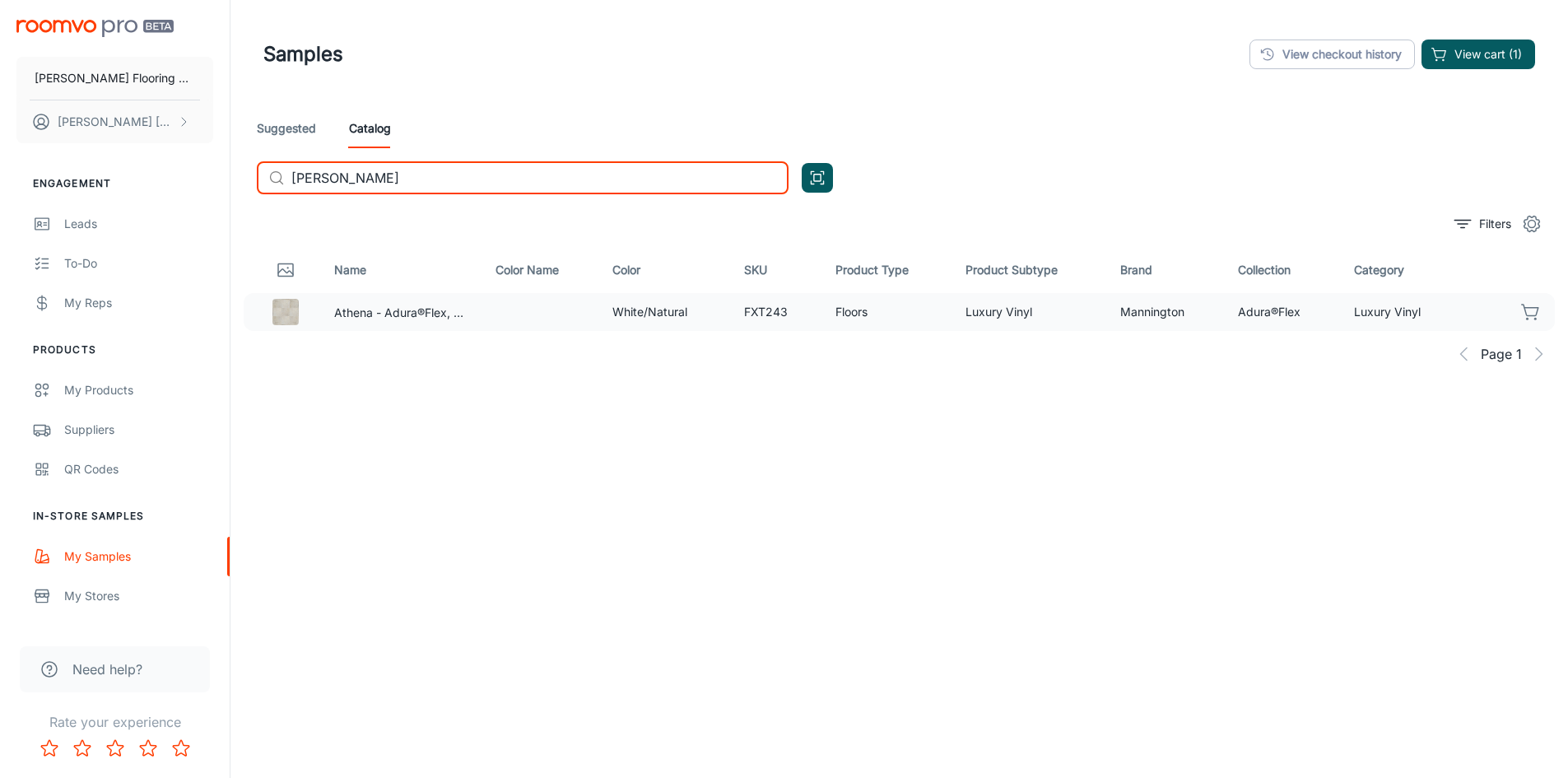
click at [1526, 306] on icon "button" at bounding box center [1531, 311] width 20 height 20
drag, startPoint x: 377, startPoint y: 180, endPoint x: 292, endPoint y: 210, distance: 90.1
click at [292, 210] on div "Suggested Catalog ​ [PERSON_NAME] ​ Filters Name Color Name Color SKU Product T…" at bounding box center [899, 410] width 1311 height 604
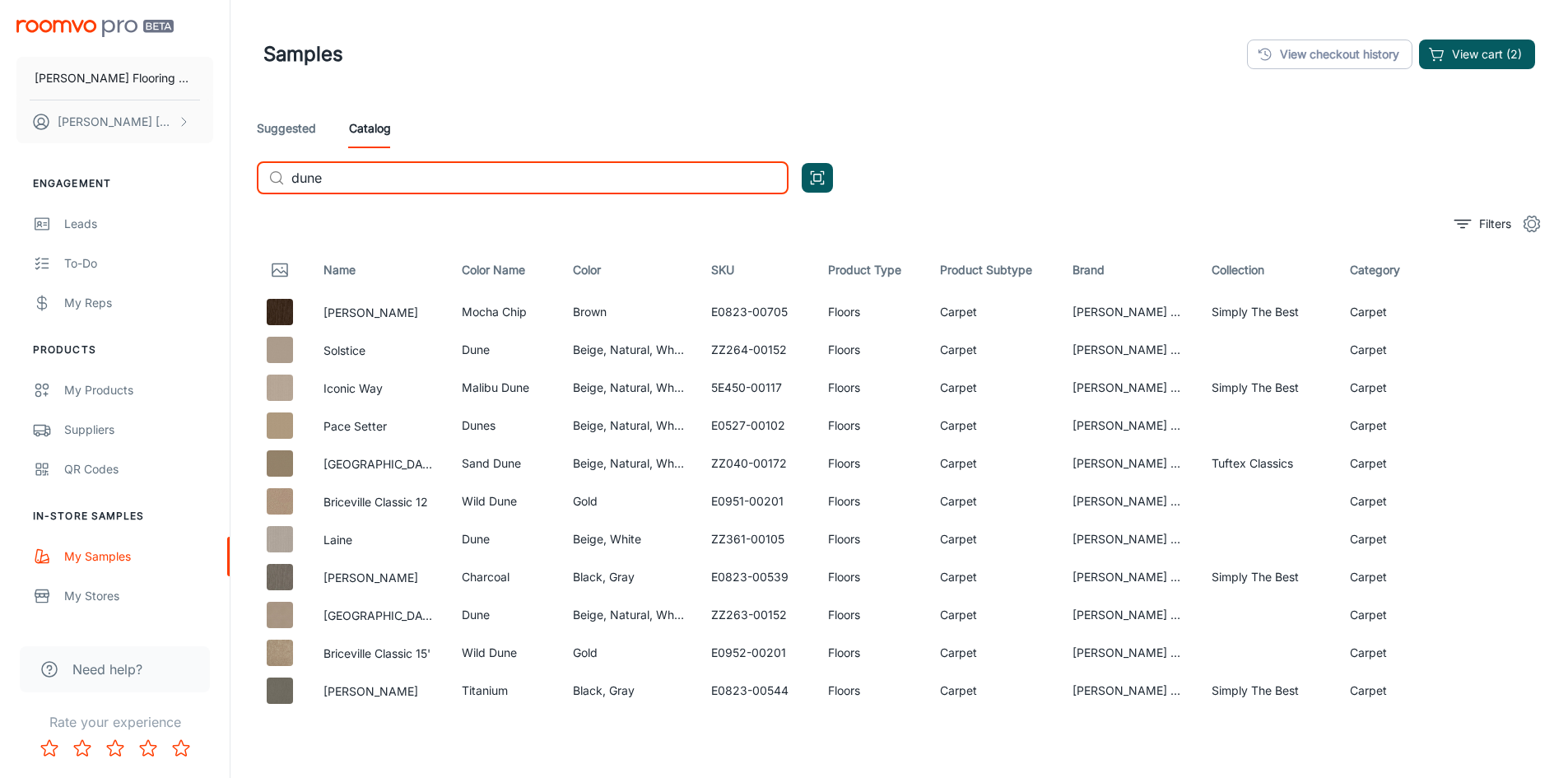
click at [290, 179] on div "​ dune ​" at bounding box center [522, 178] width 532 height 33
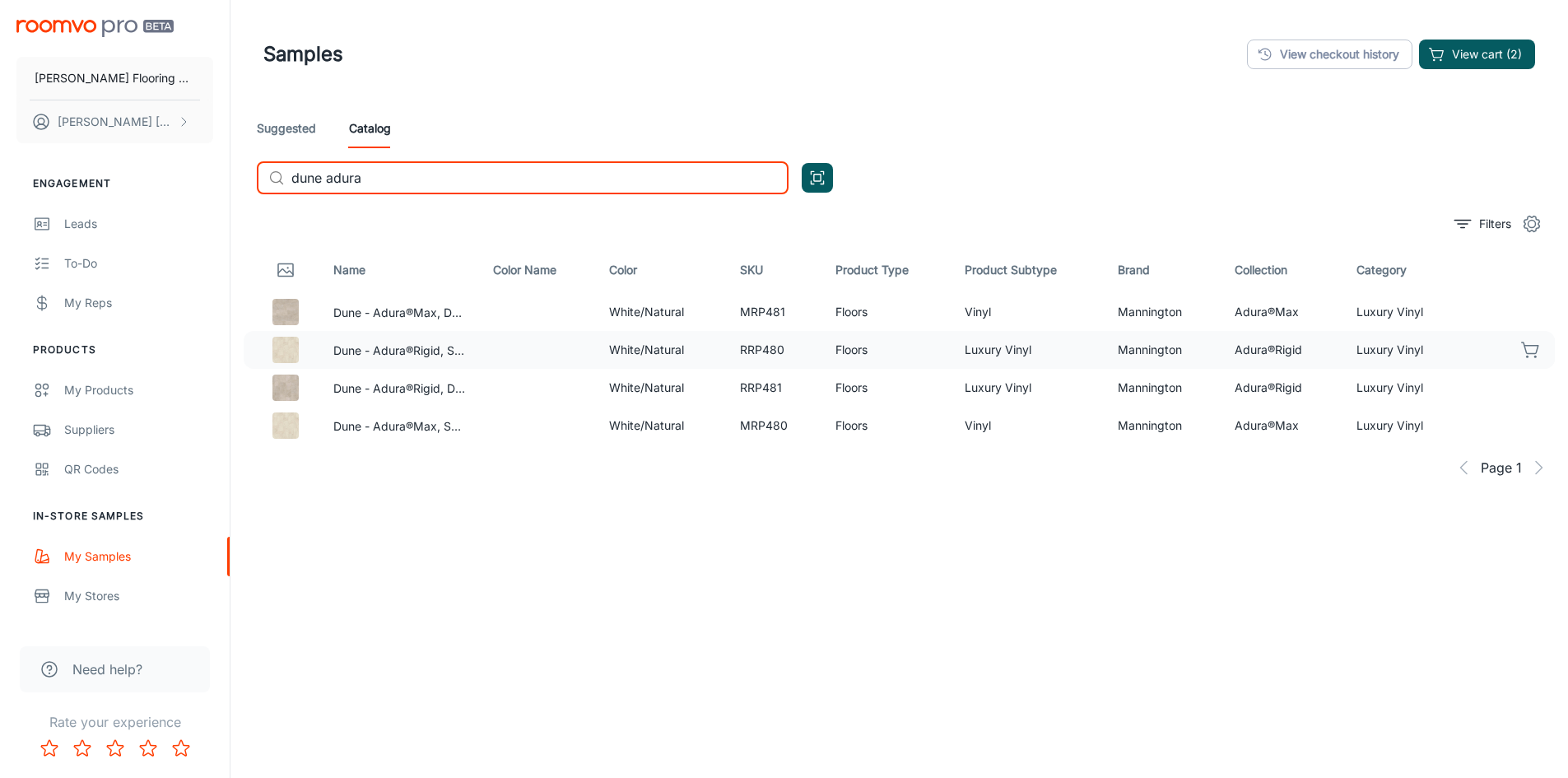
click at [1530, 344] on icon "button" at bounding box center [1531, 350] width 20 height 20
drag, startPoint x: 373, startPoint y: 177, endPoint x: 293, endPoint y: 186, distance: 80.5
click at [293, 186] on input "dune adura" at bounding box center [539, 178] width 497 height 33
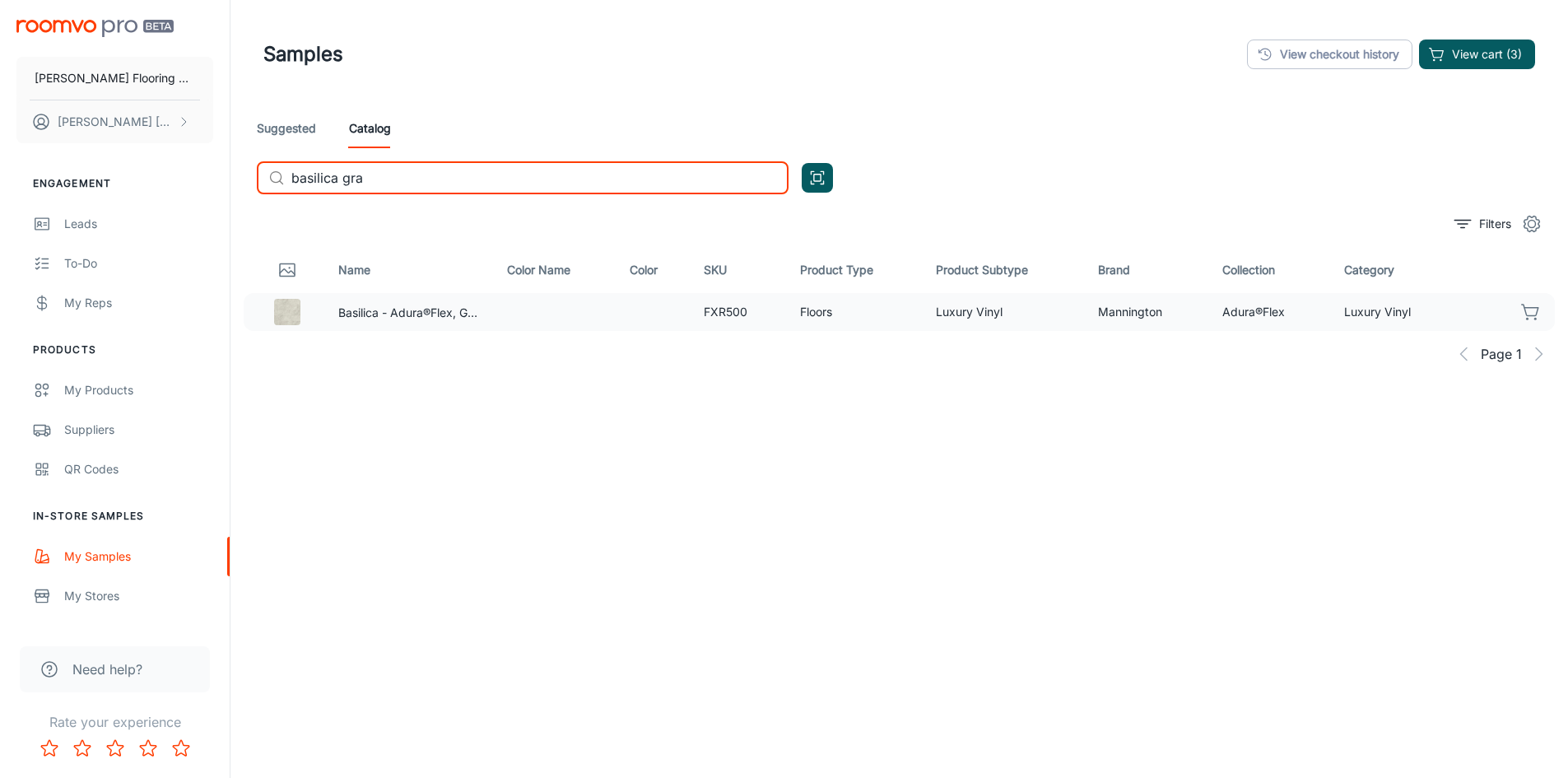
type input "basilica gra"
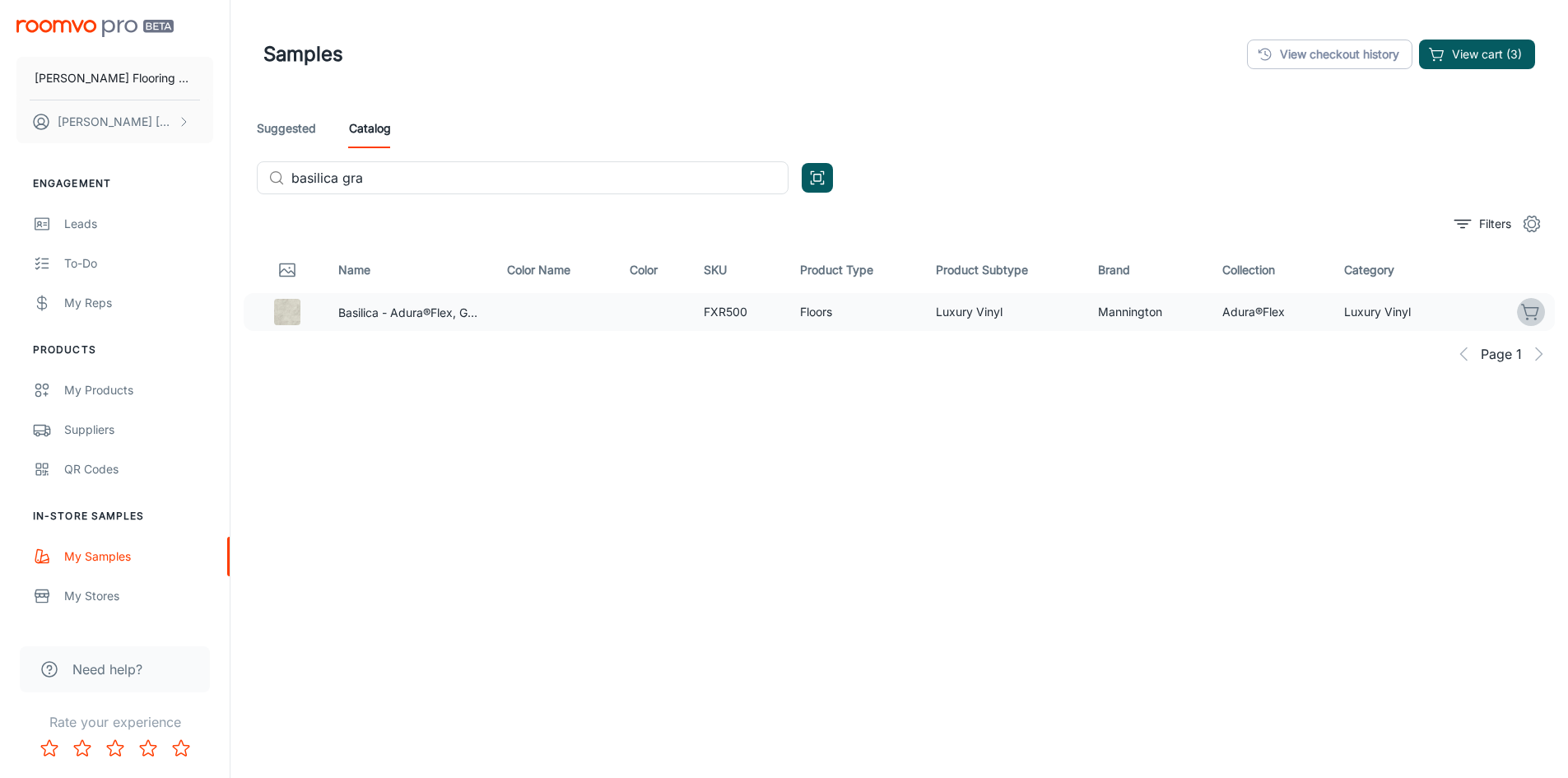
click at [1529, 307] on icon "button" at bounding box center [1530, 310] width 16 height 11
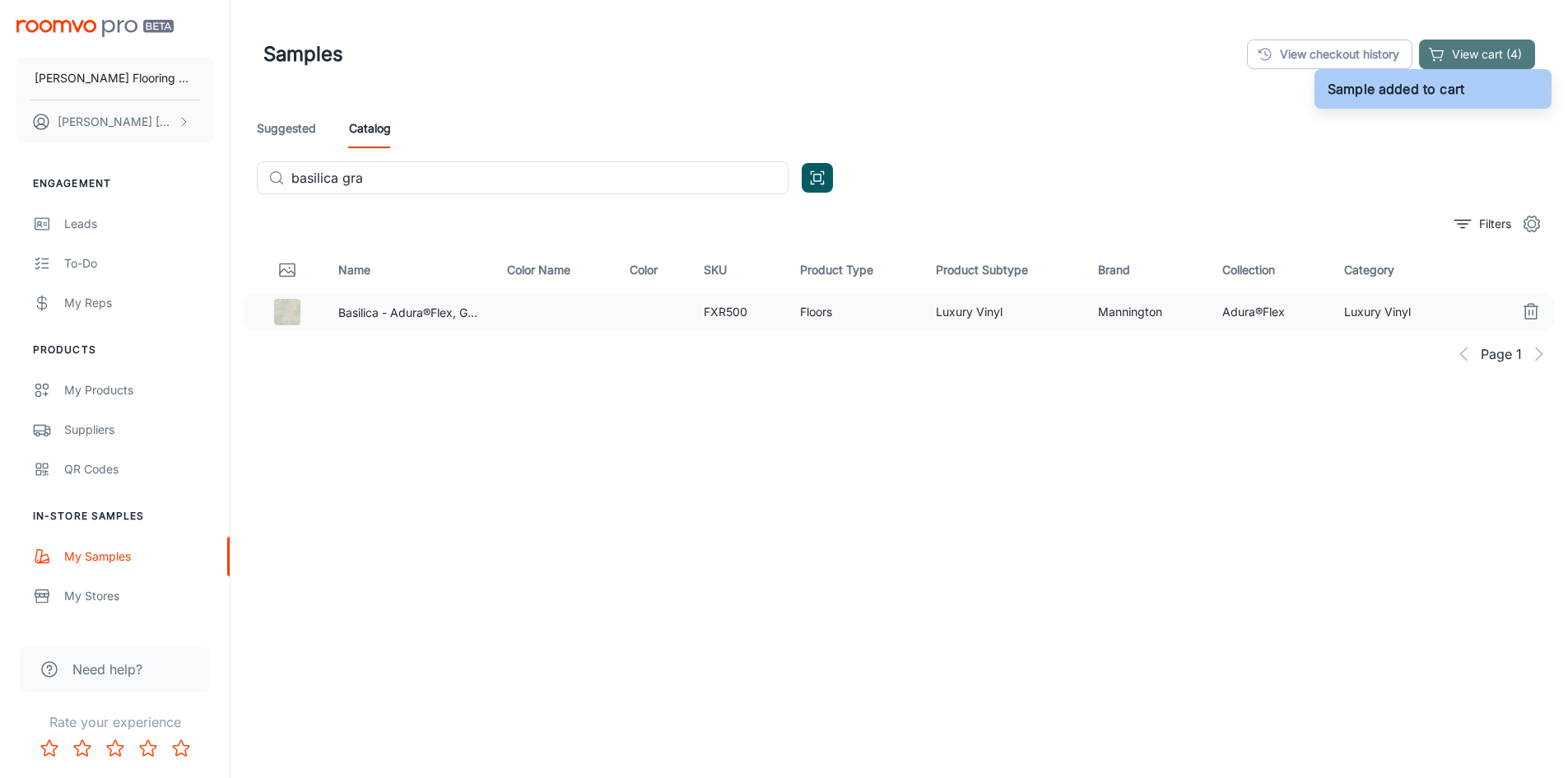
click at [1472, 56] on button "View cart (4)" at bounding box center [1477, 55] width 116 height 29
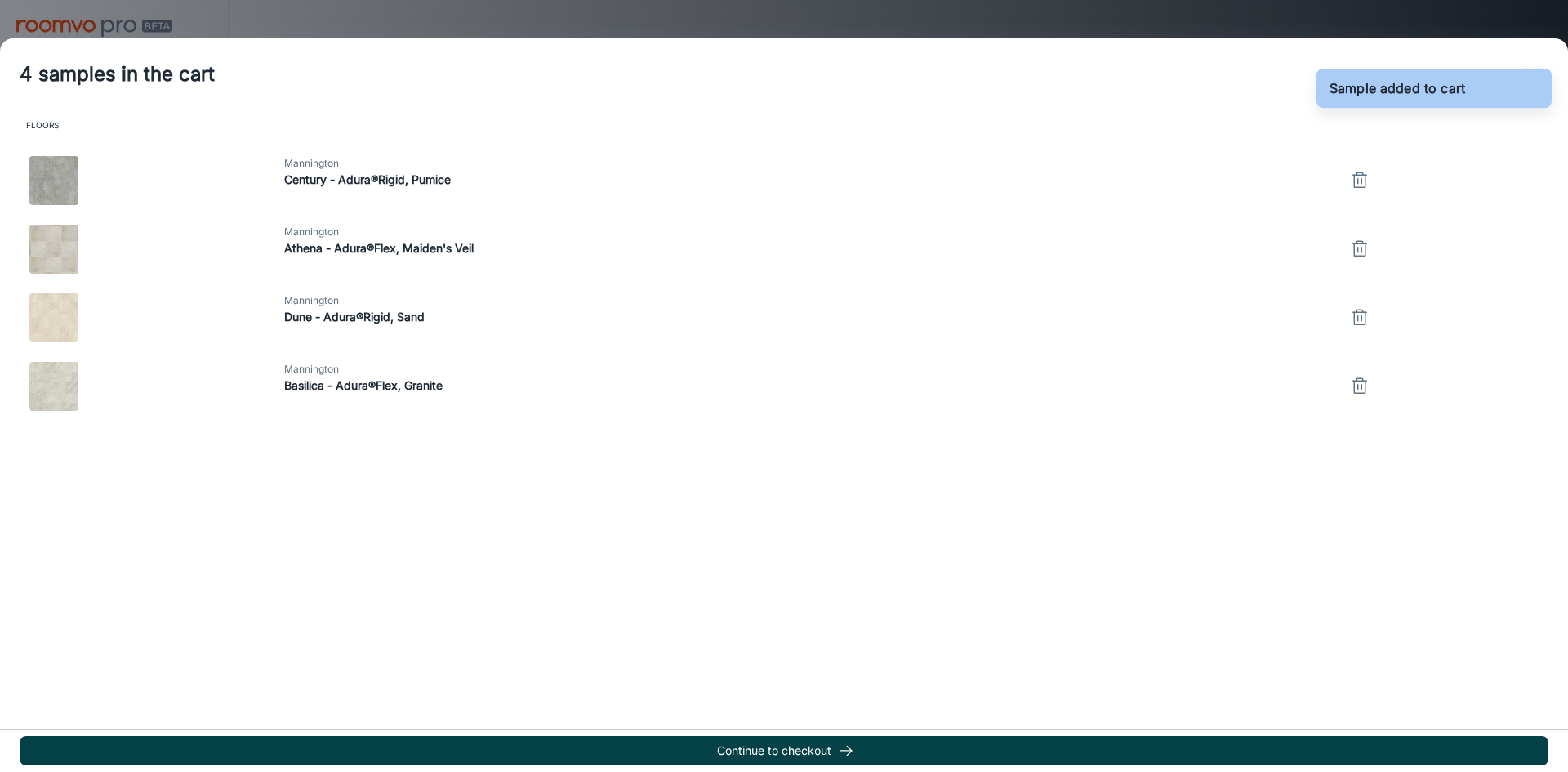
click at [808, 752] on button "Continue to checkout" at bounding box center [784, 750] width 1529 height 29
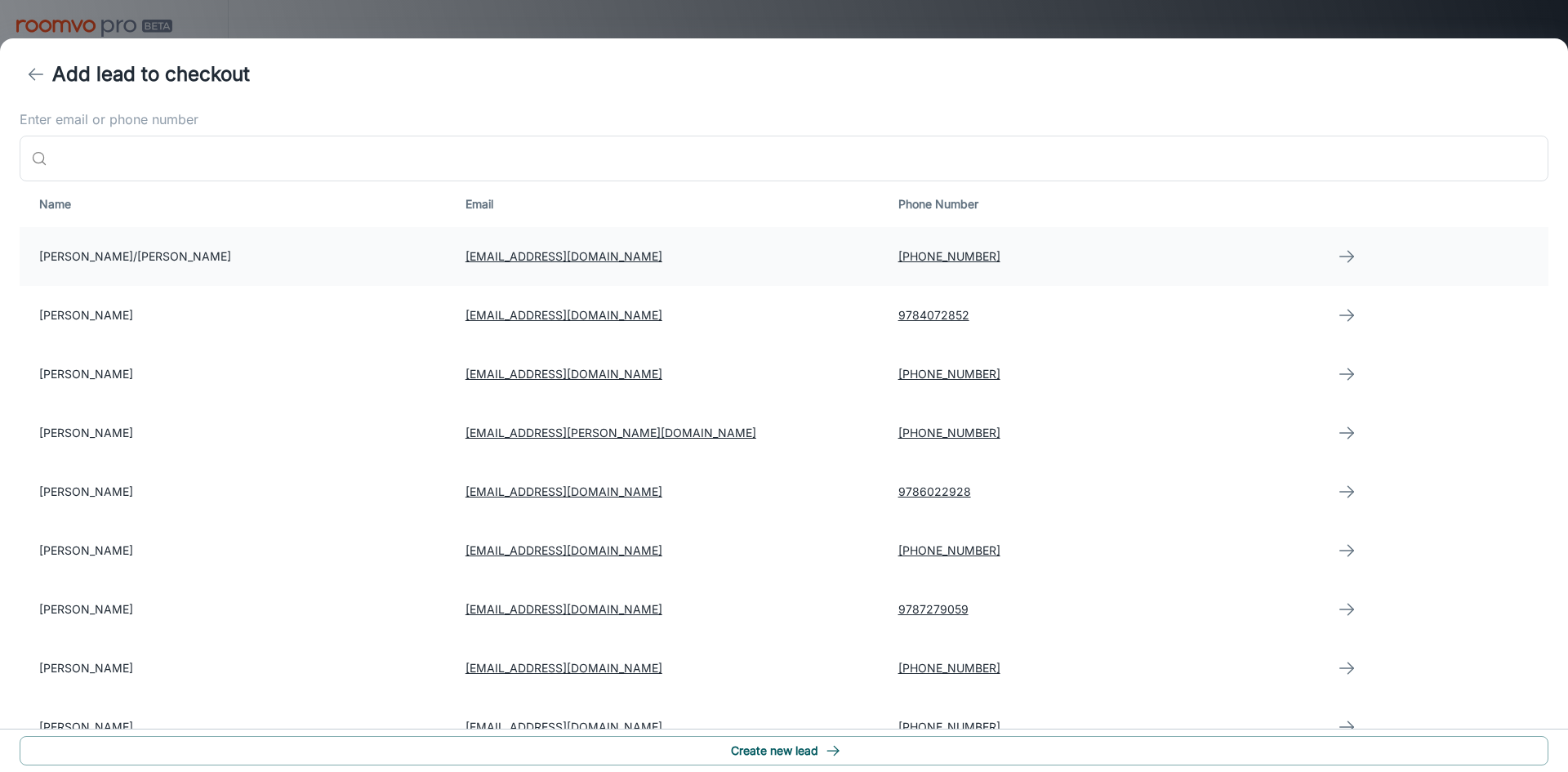
click at [67, 251] on td "[PERSON_NAME]/[PERSON_NAME]" at bounding box center [236, 256] width 433 height 59
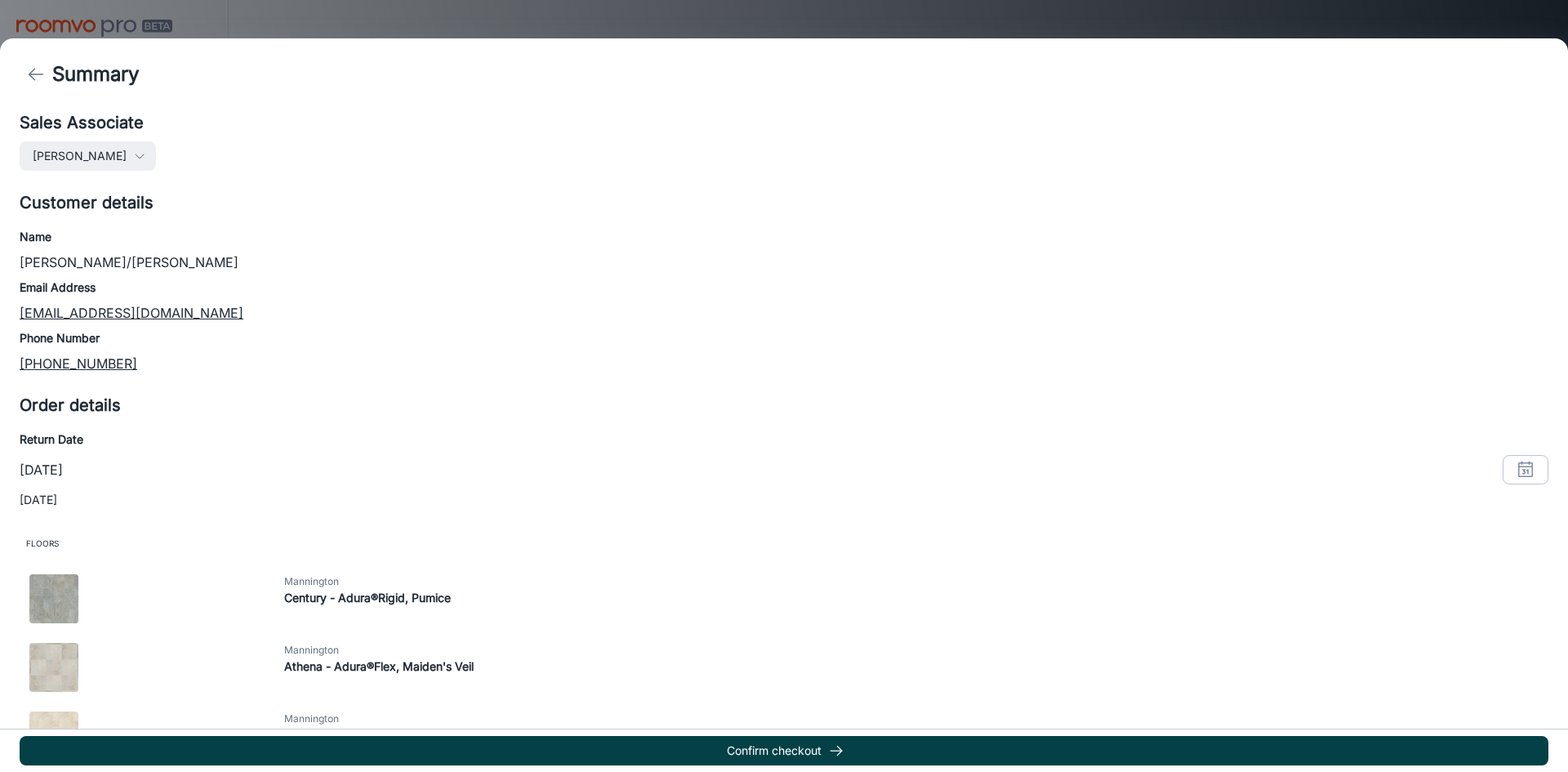
click at [769, 745] on button "Confirm checkout" at bounding box center [784, 750] width 1529 height 29
